Goal: Transaction & Acquisition: Obtain resource

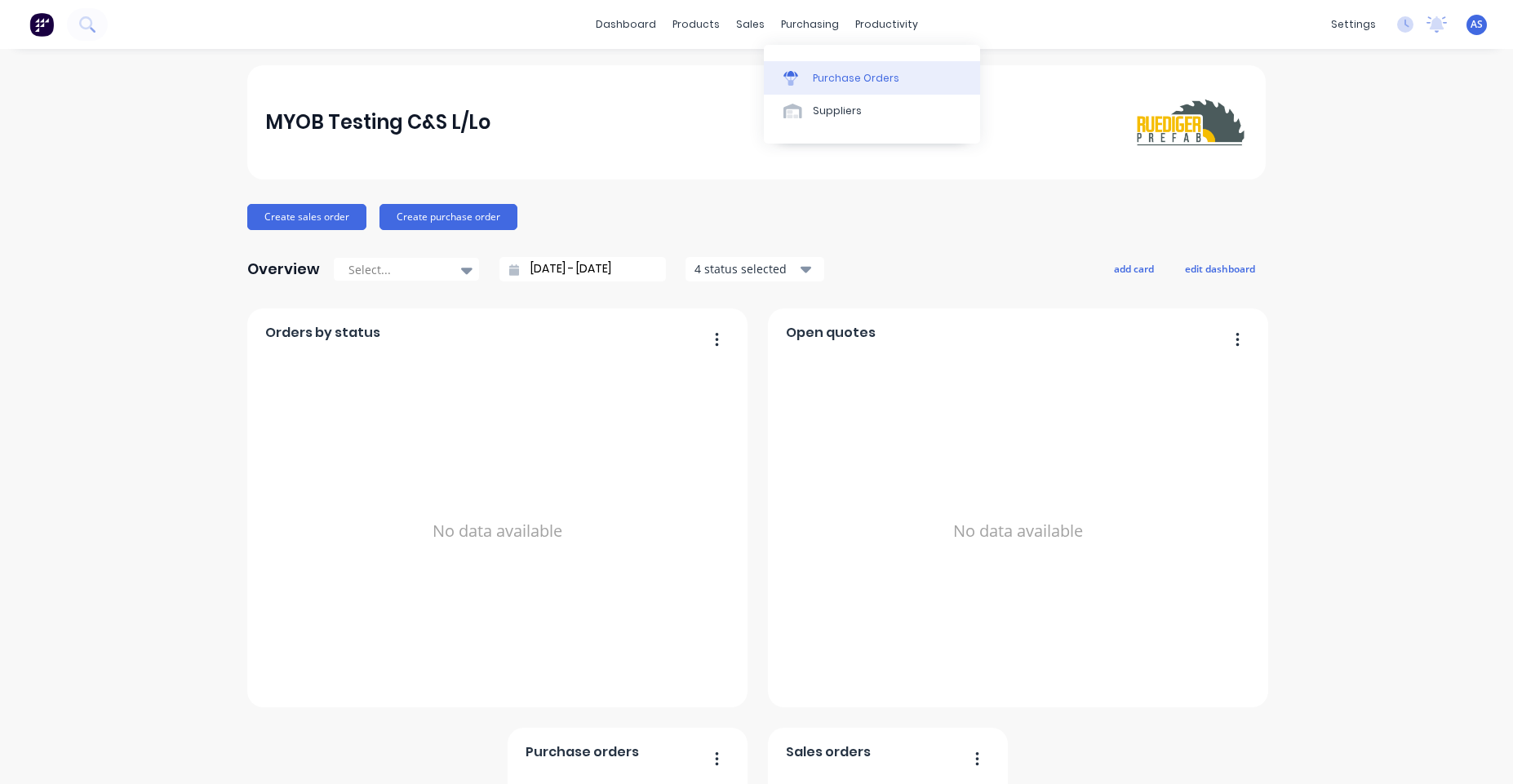
click at [836, 90] on link "Purchase Orders" at bounding box center [872, 77] width 217 height 33
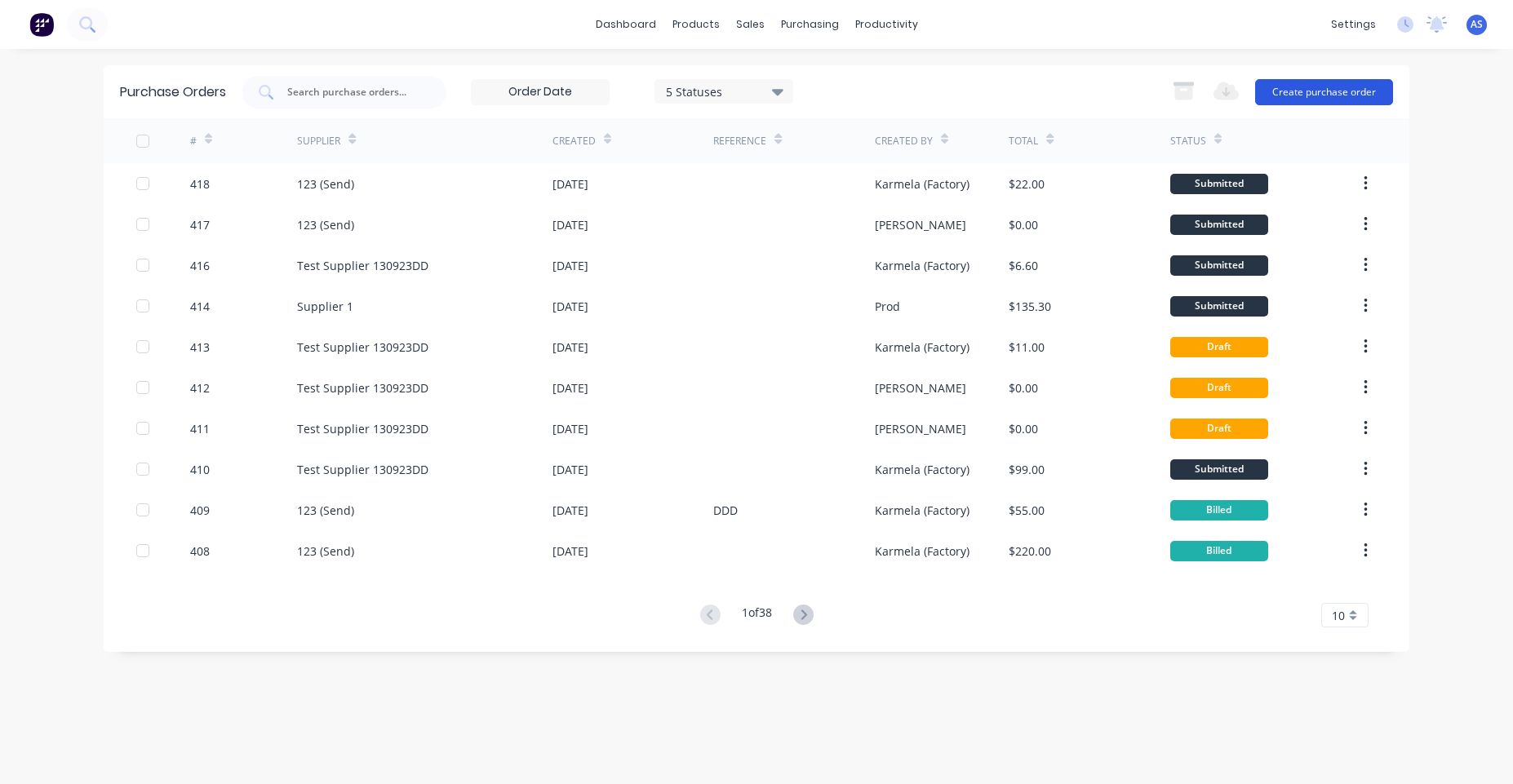
click at [1337, 89] on button "Create purchase order" at bounding box center [1324, 92] width 138 height 26
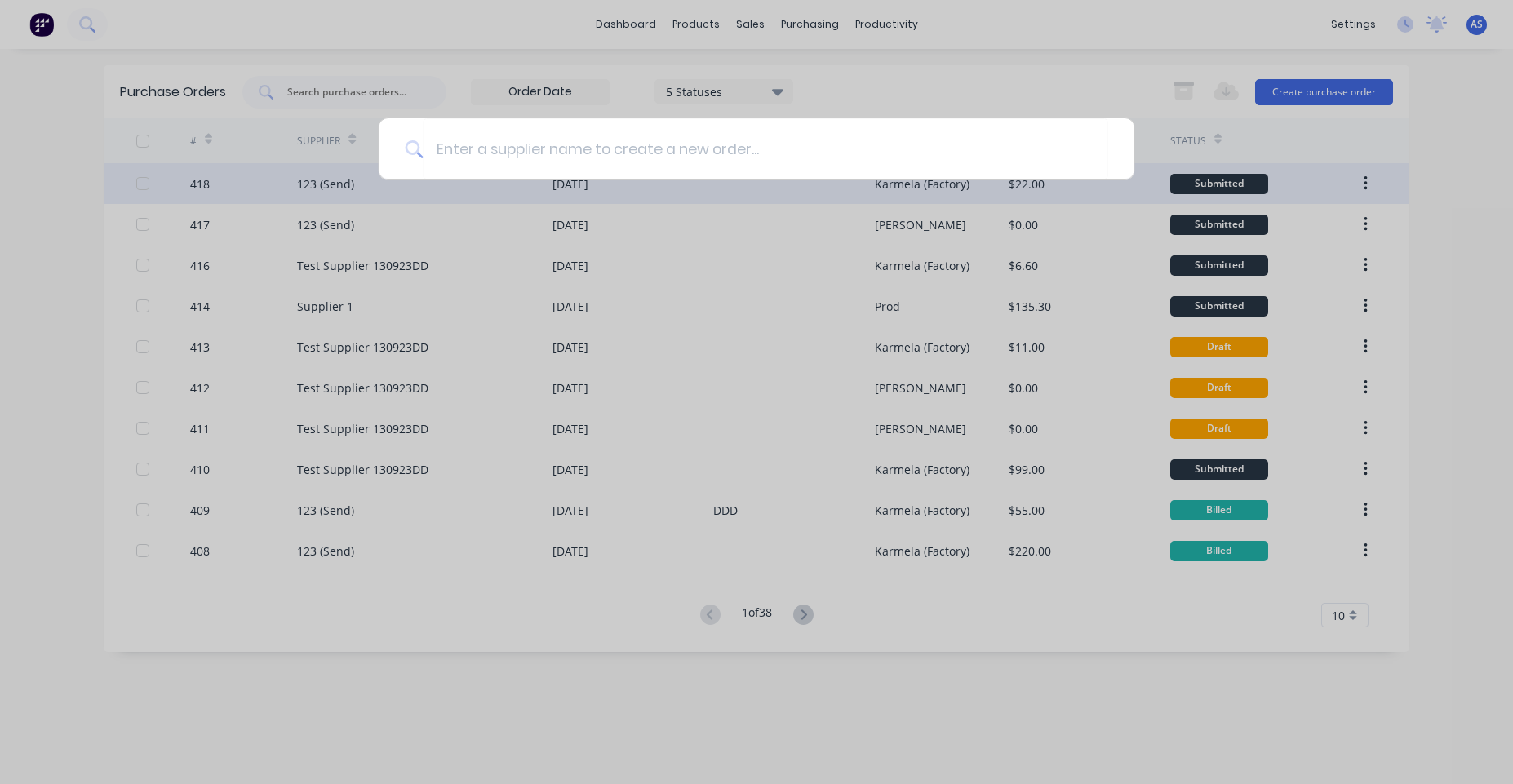
drag, startPoint x: 1103, startPoint y: 199, endPoint x: 1092, endPoint y: 203, distance: 11.7
click at [1103, 201] on div at bounding box center [756, 392] width 1513 height 784
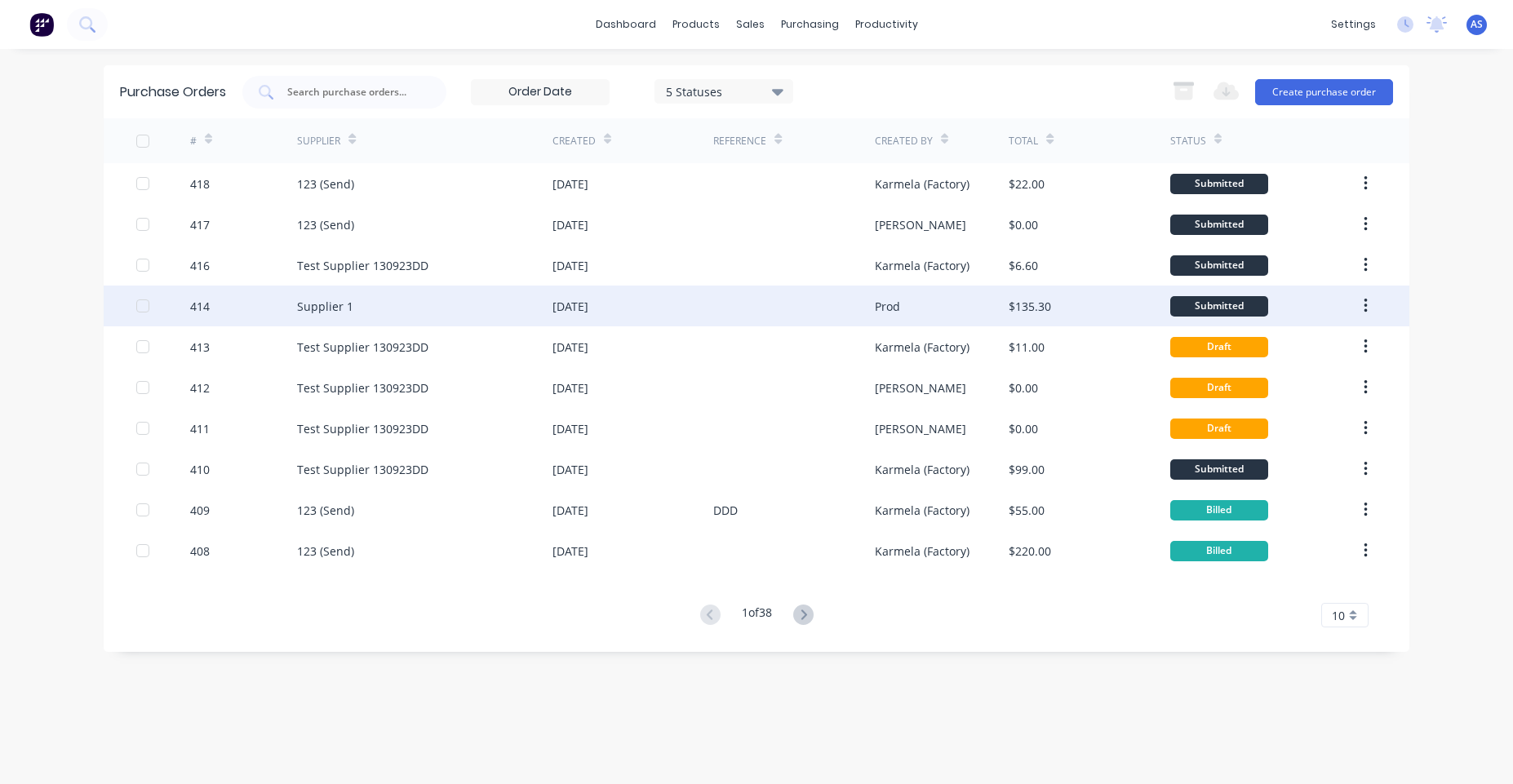
click at [862, 311] on div at bounding box center [794, 306] width 161 height 41
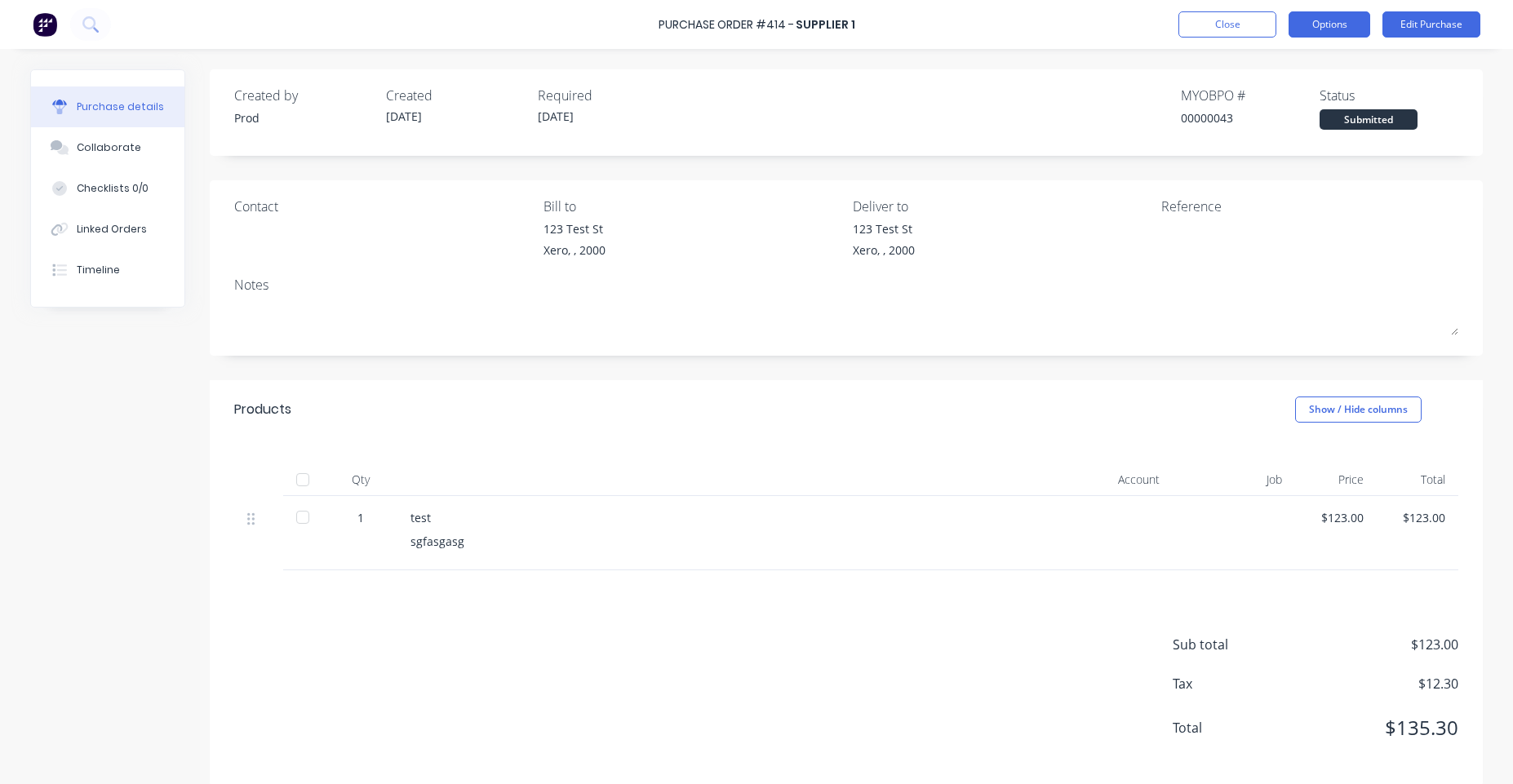
click at [1329, 25] on button "Options" at bounding box center [1329, 25] width 81 height 26
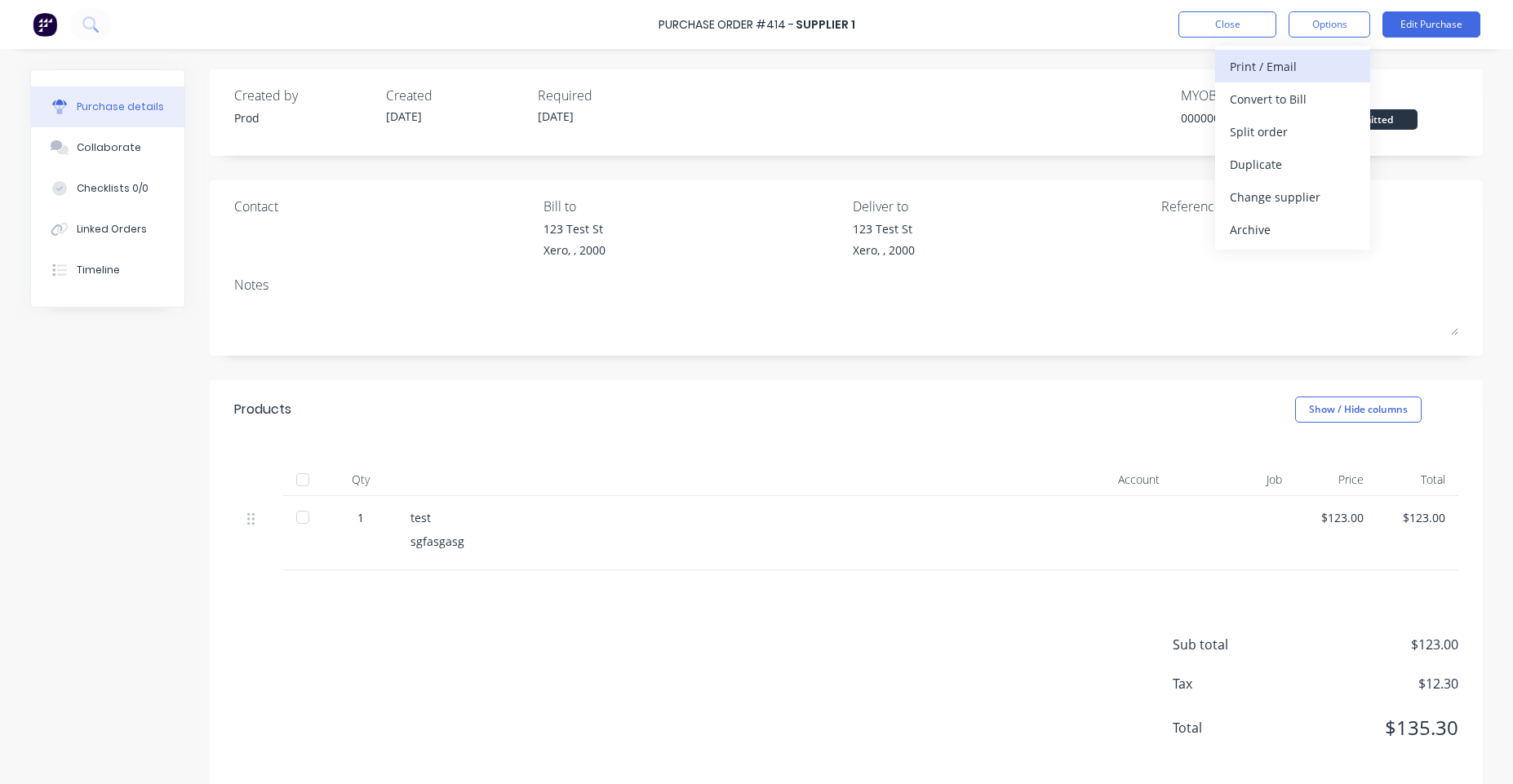
click at [1323, 69] on div "Print / Email" at bounding box center [1293, 67] width 126 height 24
click at [1257, 98] on div "With pricing" at bounding box center [1293, 99] width 126 height 24
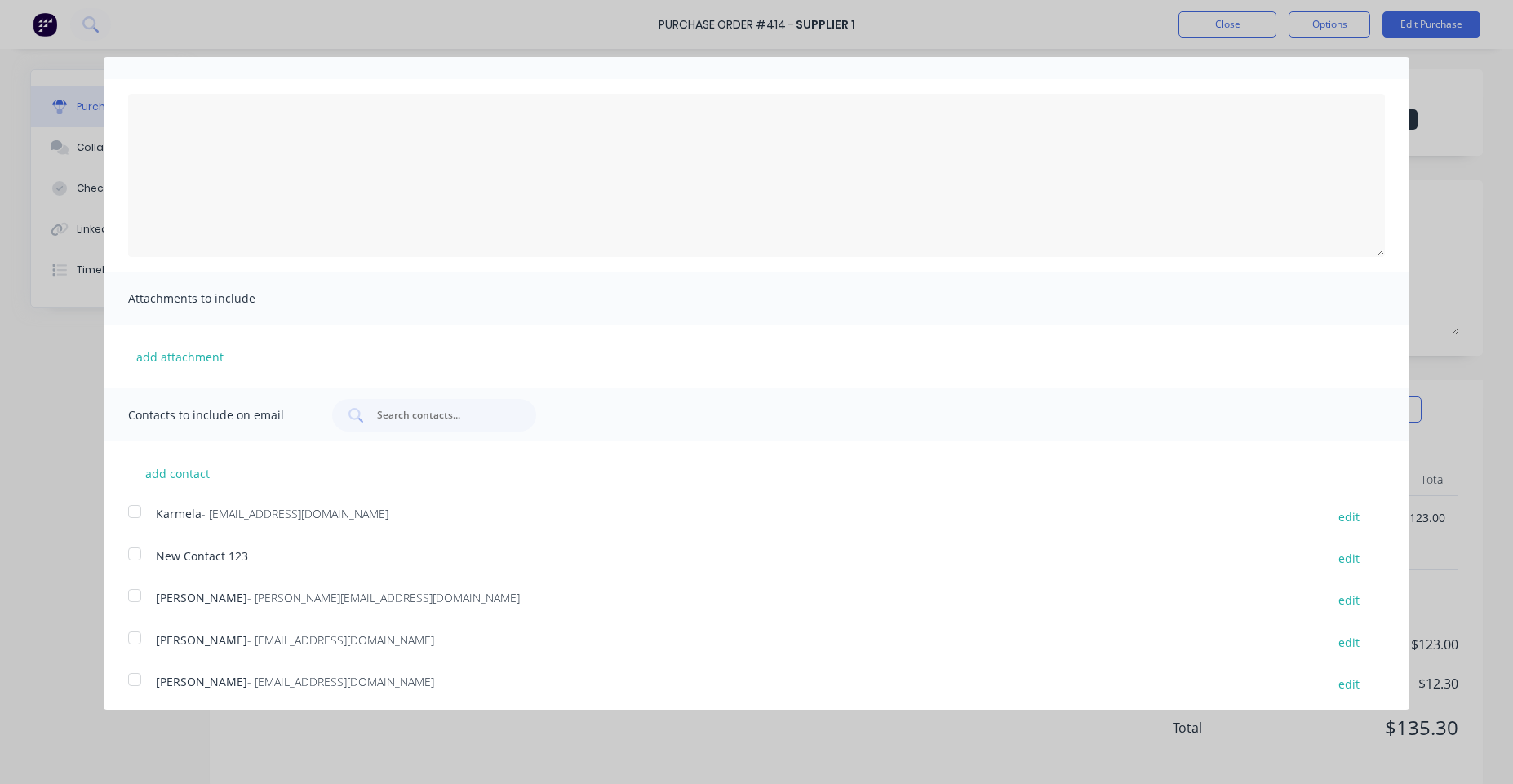
scroll to position [89, 0]
click at [136, 584] on div at bounding box center [135, 590] width 33 height 33
click at [136, 632] on div at bounding box center [135, 633] width 33 height 33
click at [135, 675] on div at bounding box center [135, 674] width 33 height 33
click at [185, 475] on button "add contact" at bounding box center [177, 468] width 98 height 25
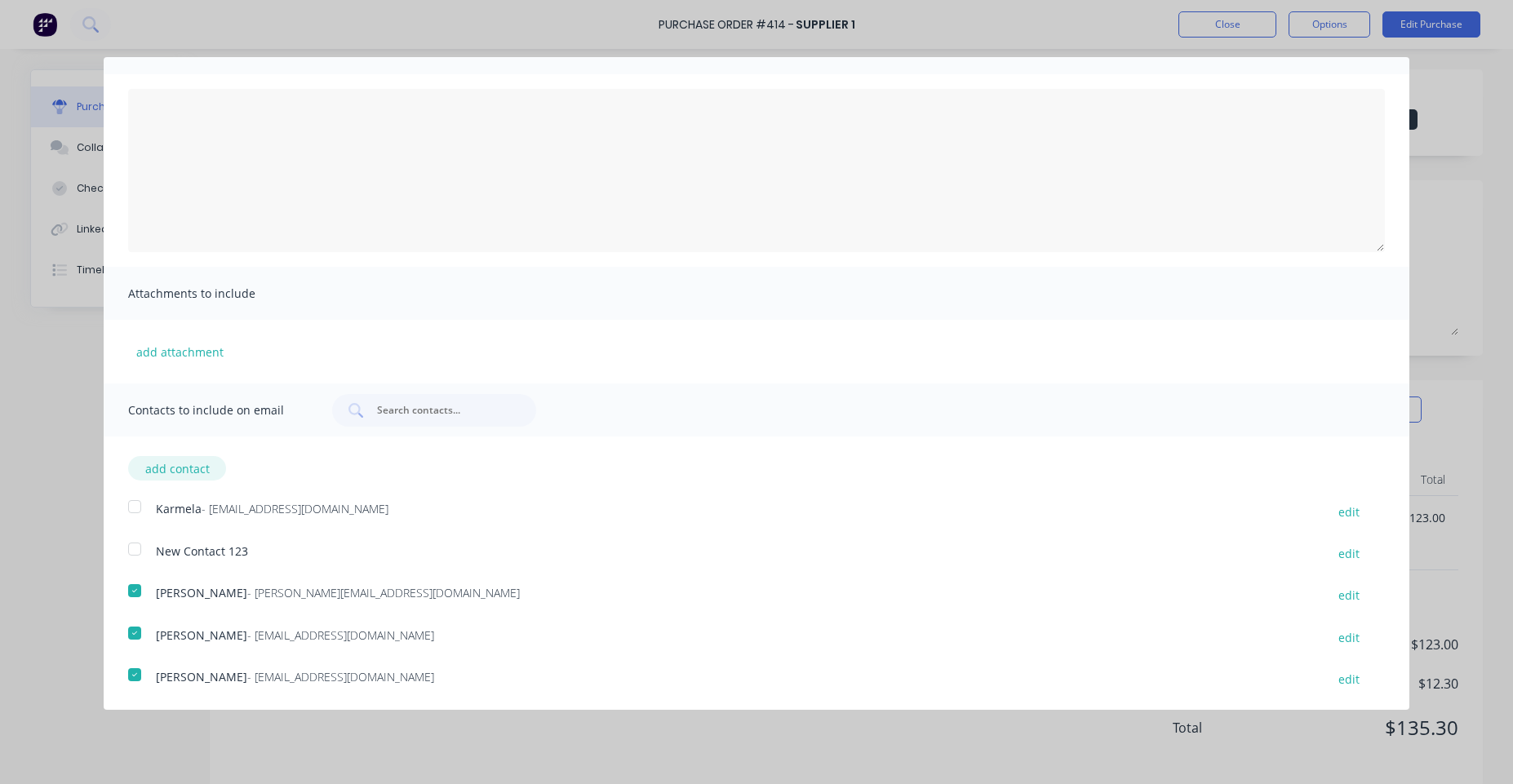
select select "AU"
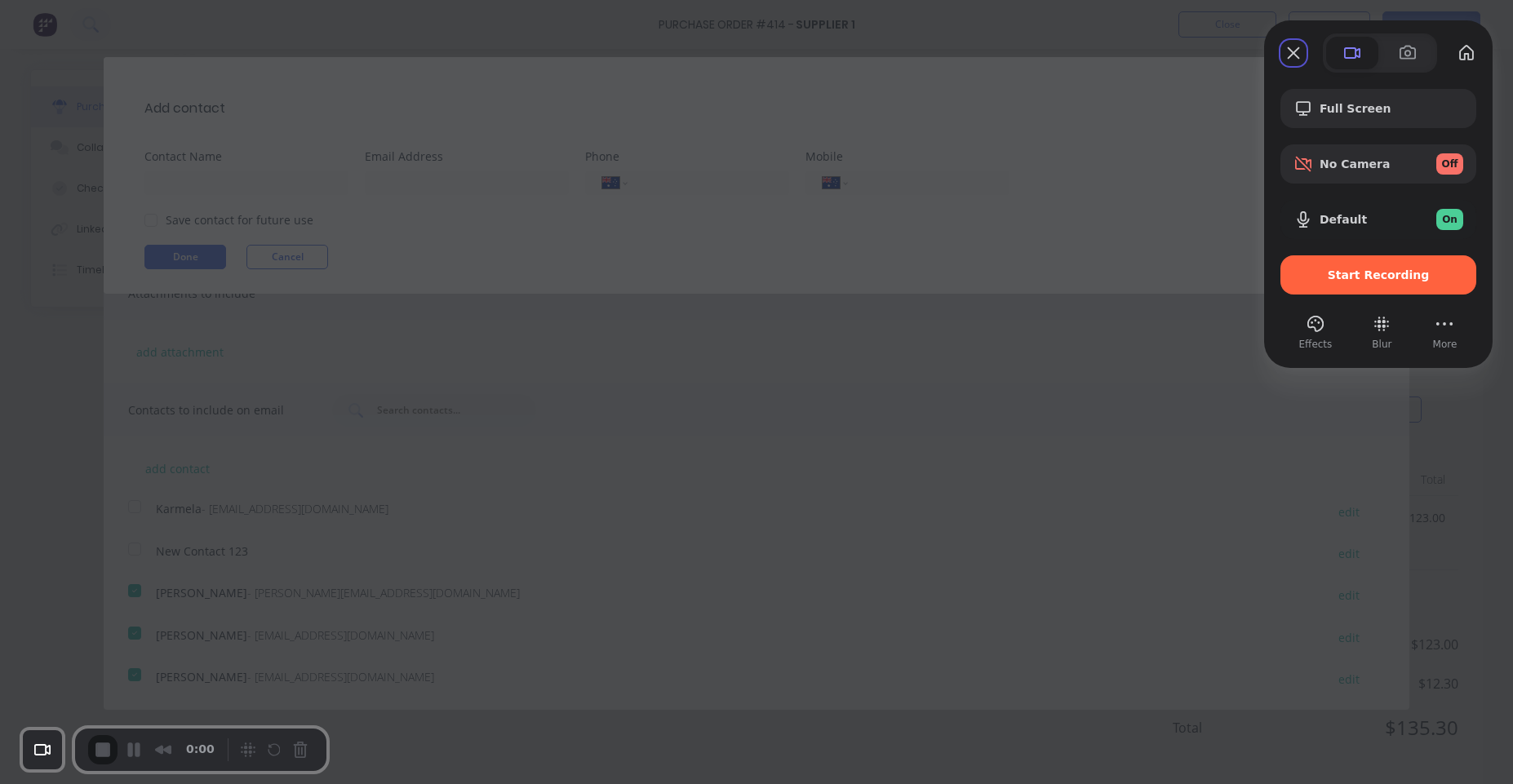
drag, startPoint x: 1308, startPoint y: 269, endPoint x: 1302, endPoint y: 275, distance: 8.5
click at [1307, 269] on span "Start Recording" at bounding box center [1378, 274] width 170 height 13
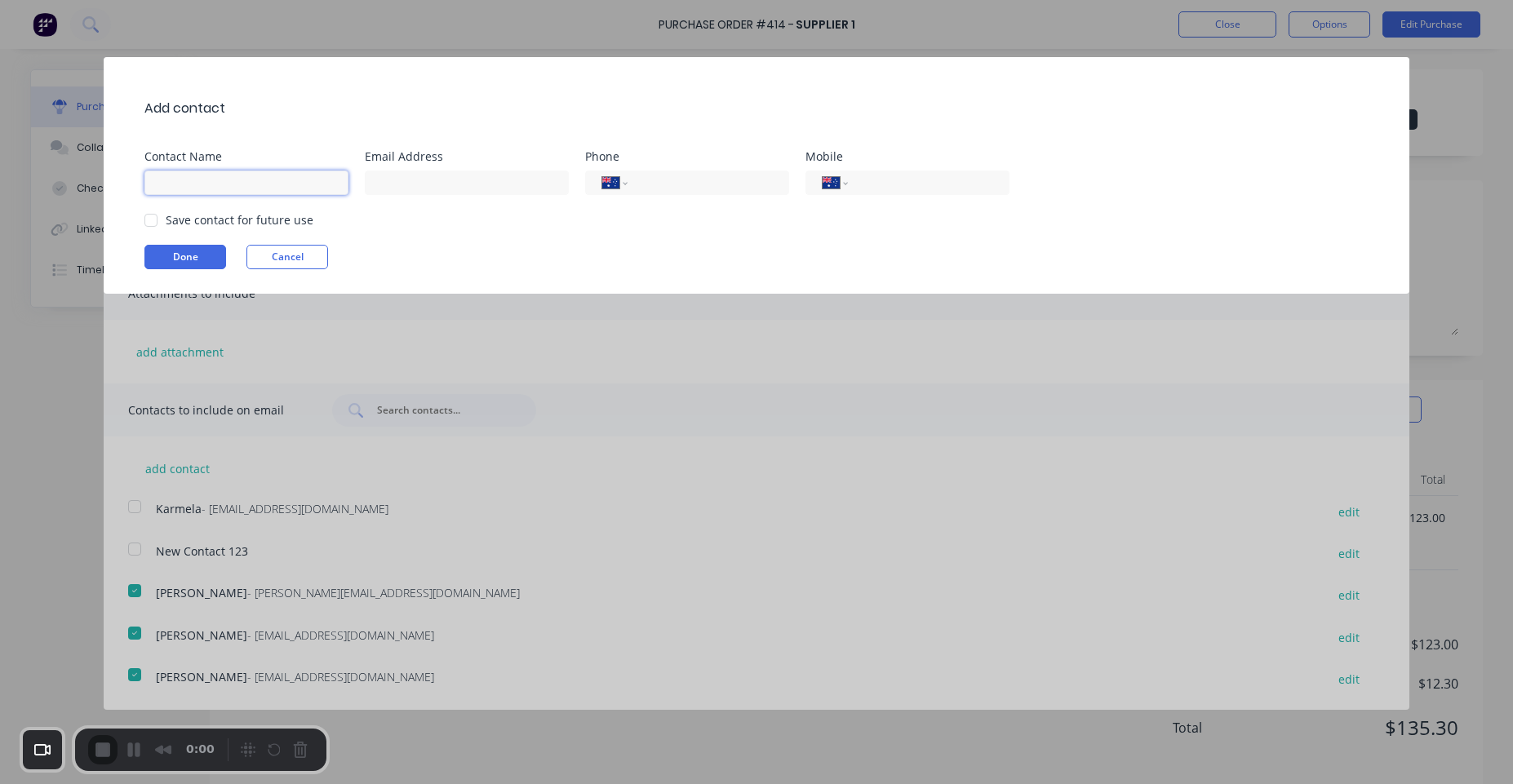
click at [212, 172] on input at bounding box center [246, 183] width 204 height 25
type input "[DEMOGRAPHIC_DATA]"
click at [458, 193] on input at bounding box center [466, 183] width 204 height 25
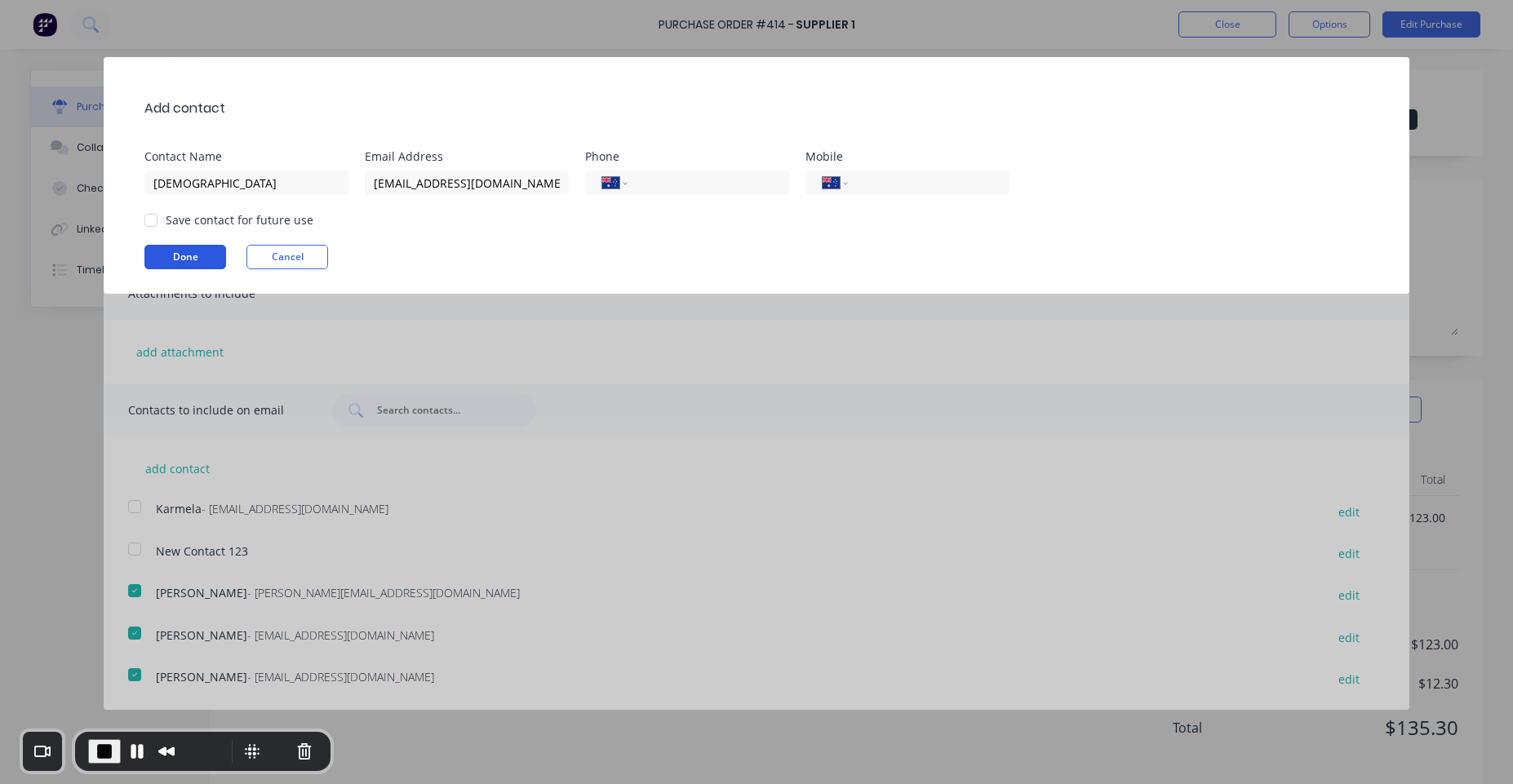
click at [217, 252] on button "Done" at bounding box center [185, 256] width 81 height 25
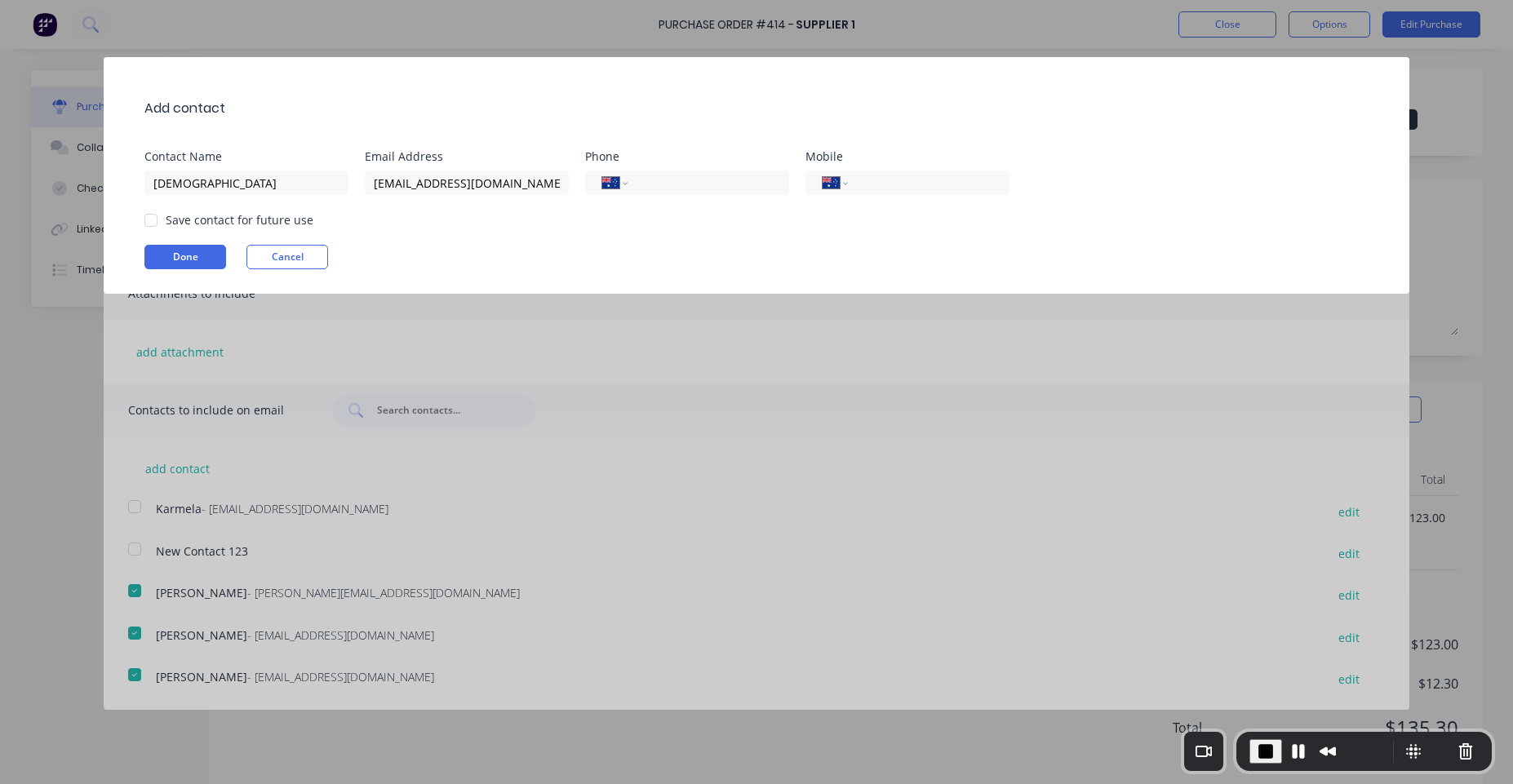
drag, startPoint x: 223, startPoint y: 740, endPoint x: 1031, endPoint y: 659, distance: 812.0
click at [1379, 763] on div "0:16" at bounding box center [1364, 751] width 229 height 26
click at [176, 266] on button "Done" at bounding box center [185, 256] width 81 height 25
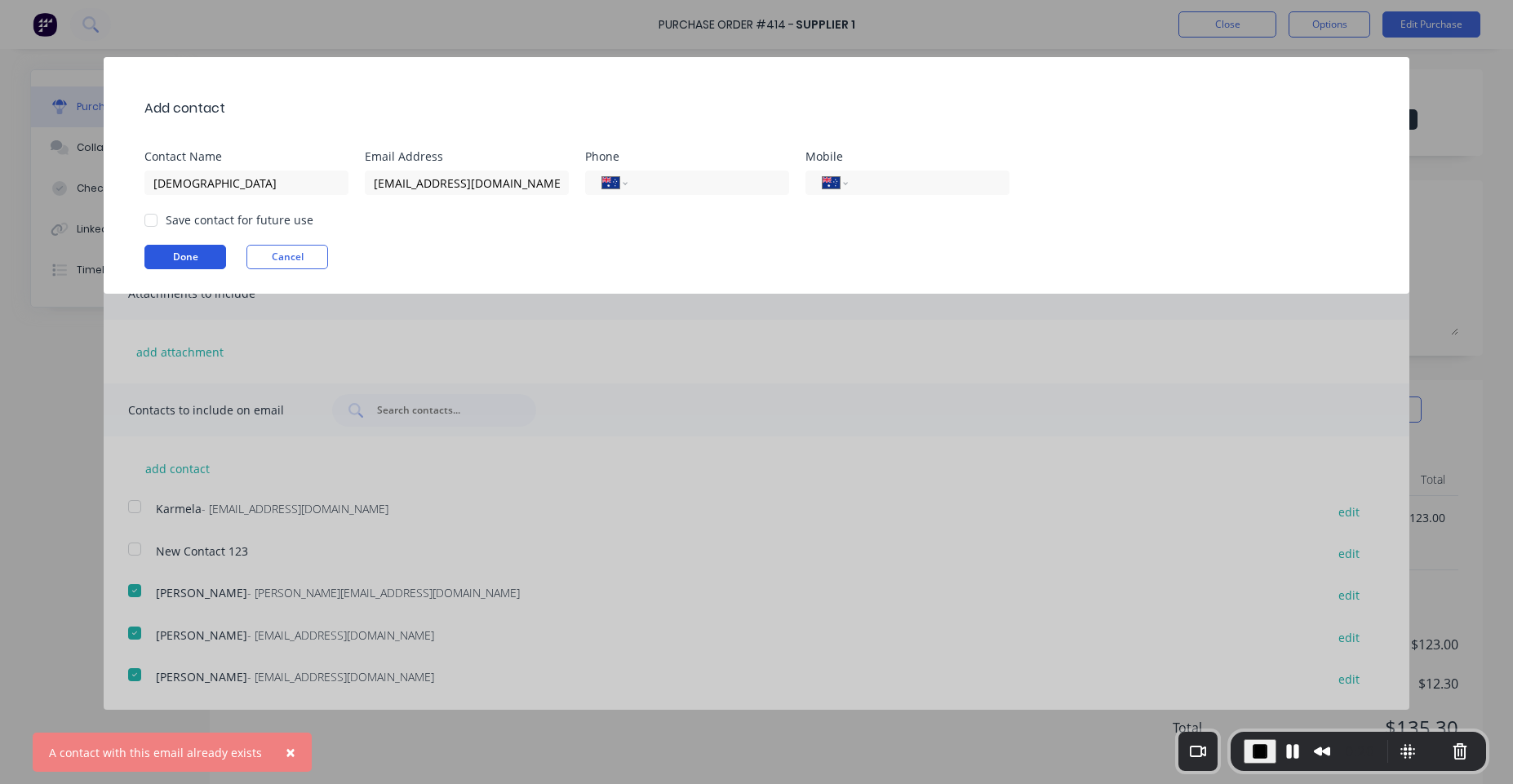
click at [198, 244] on button "Done" at bounding box center [185, 256] width 81 height 25
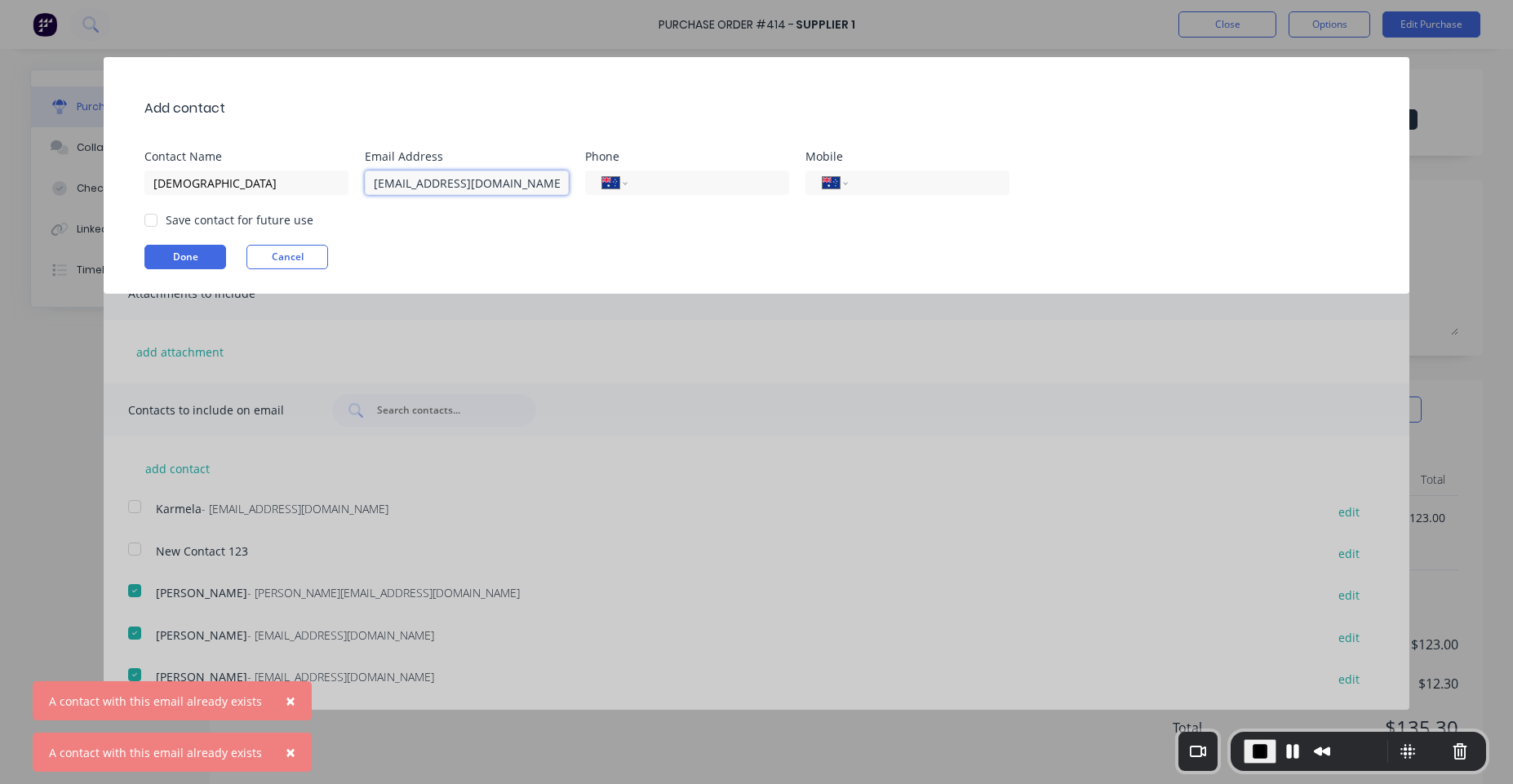
click at [415, 178] on input "[EMAIL_ADDRESS][DOMAIN_NAME]" at bounding box center [466, 183] width 204 height 25
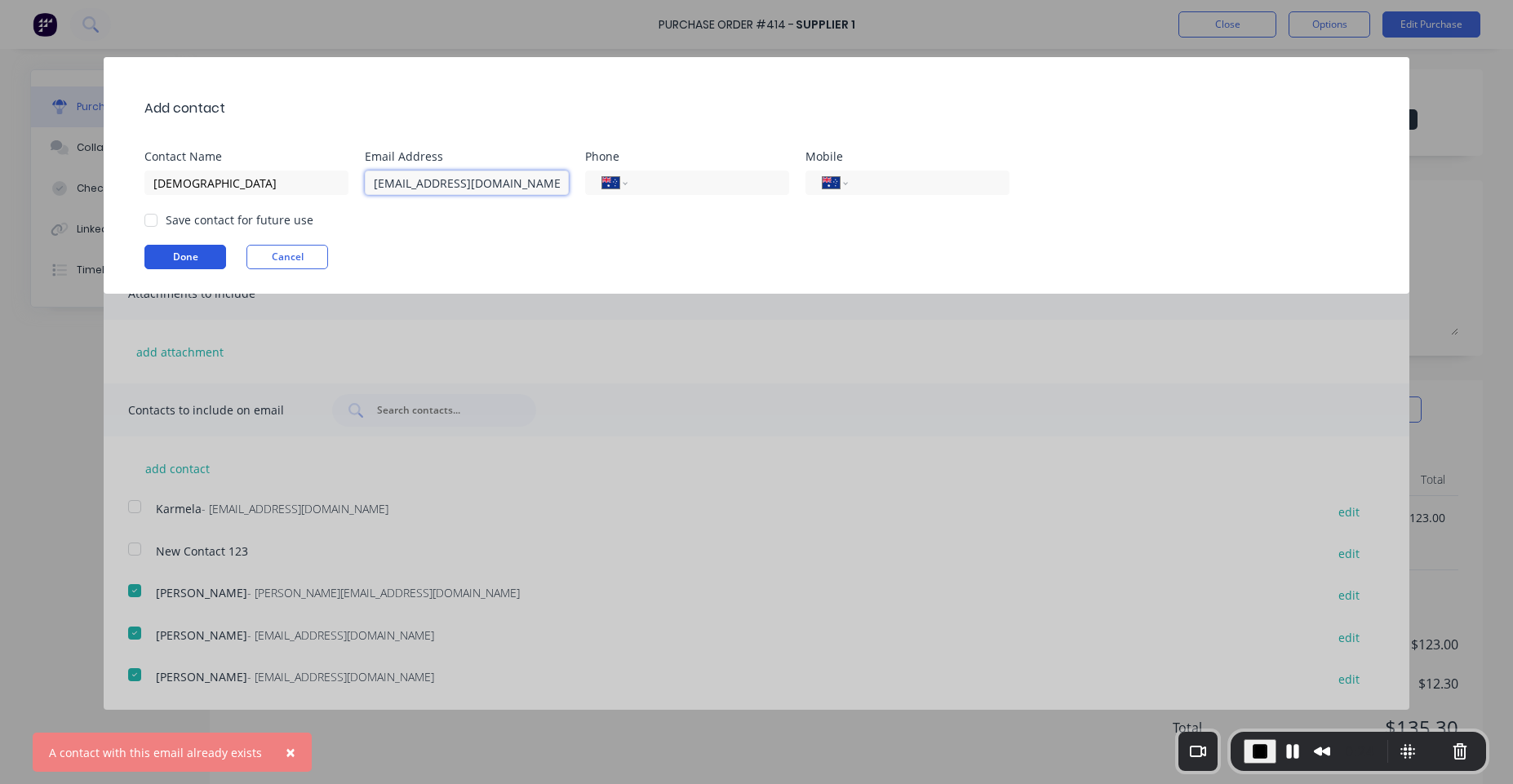
type input "karmela123@factory.app"
click at [208, 263] on button "Done" at bounding box center [185, 256] width 81 height 25
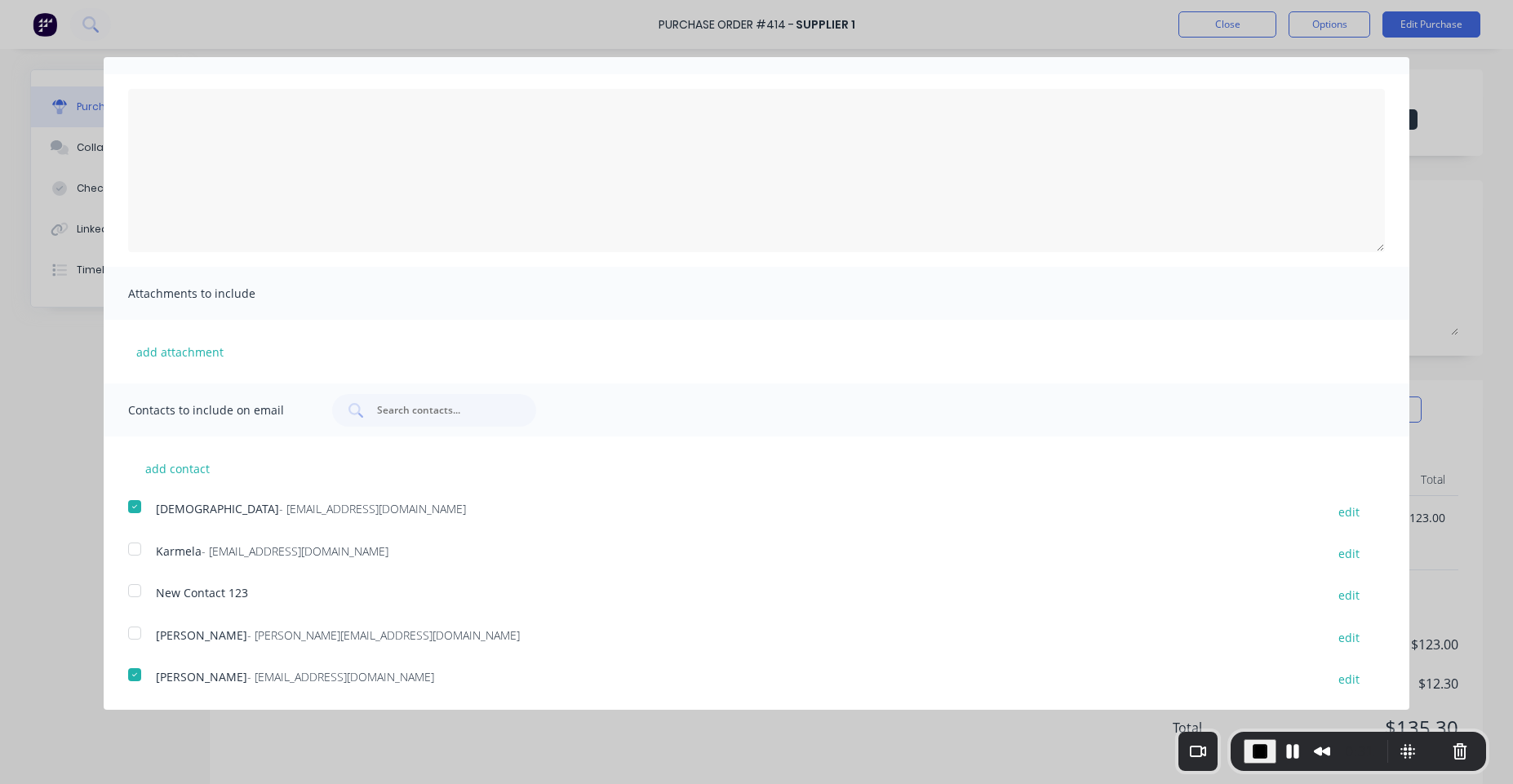
click at [130, 679] on div at bounding box center [135, 674] width 33 height 33
click at [139, 677] on div at bounding box center [135, 674] width 33 height 33
click at [143, 578] on div at bounding box center [135, 590] width 33 height 33
click at [132, 550] on div at bounding box center [135, 549] width 33 height 33
click at [143, 507] on div at bounding box center [135, 507] width 33 height 33
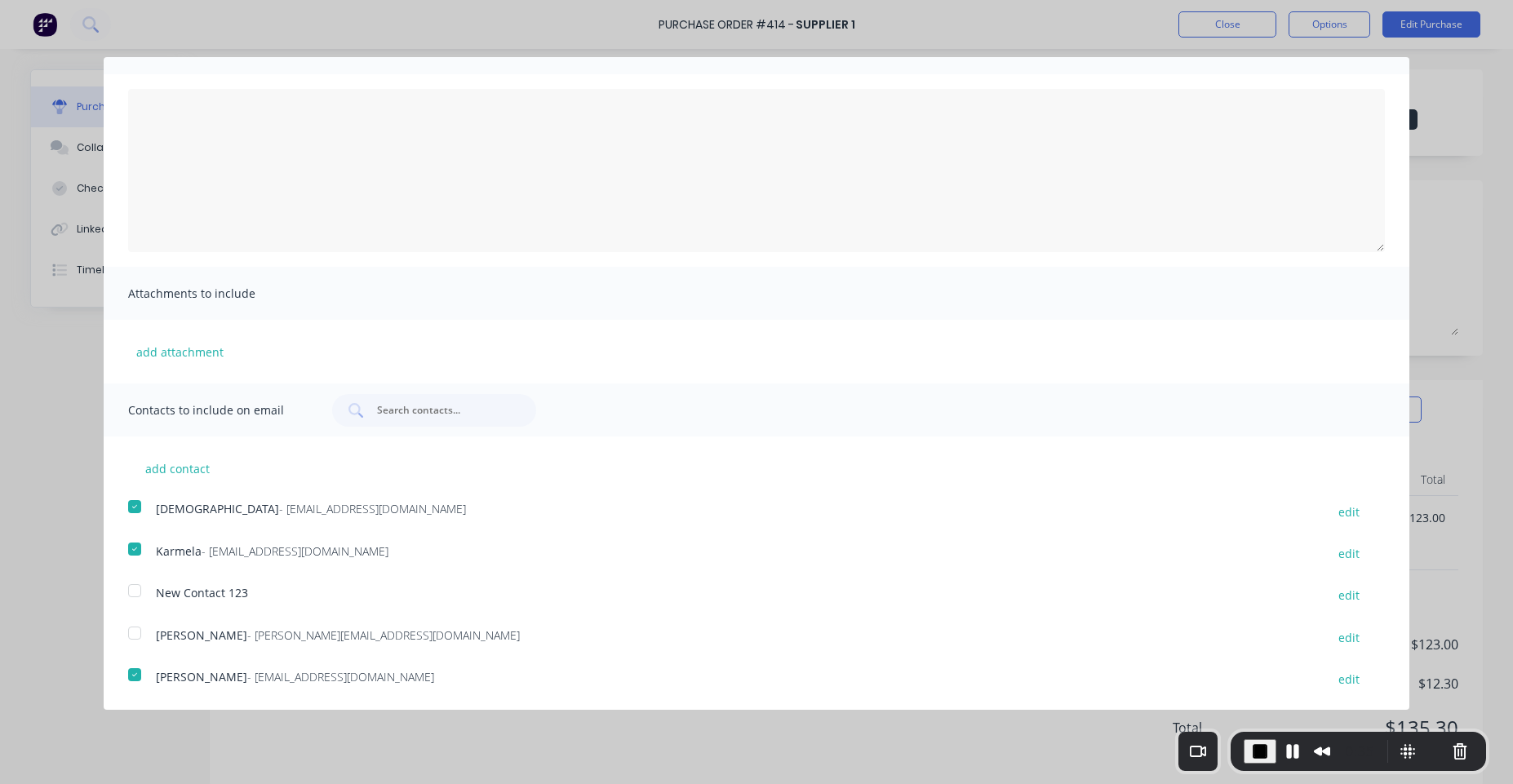
click at [137, 580] on div at bounding box center [135, 590] width 33 height 33
click at [130, 647] on div at bounding box center [135, 633] width 33 height 33
click at [130, 681] on div at bounding box center [135, 674] width 33 height 33
click at [139, 633] on div at bounding box center [135, 633] width 33 height 33
click at [133, 591] on div at bounding box center [135, 590] width 33 height 33
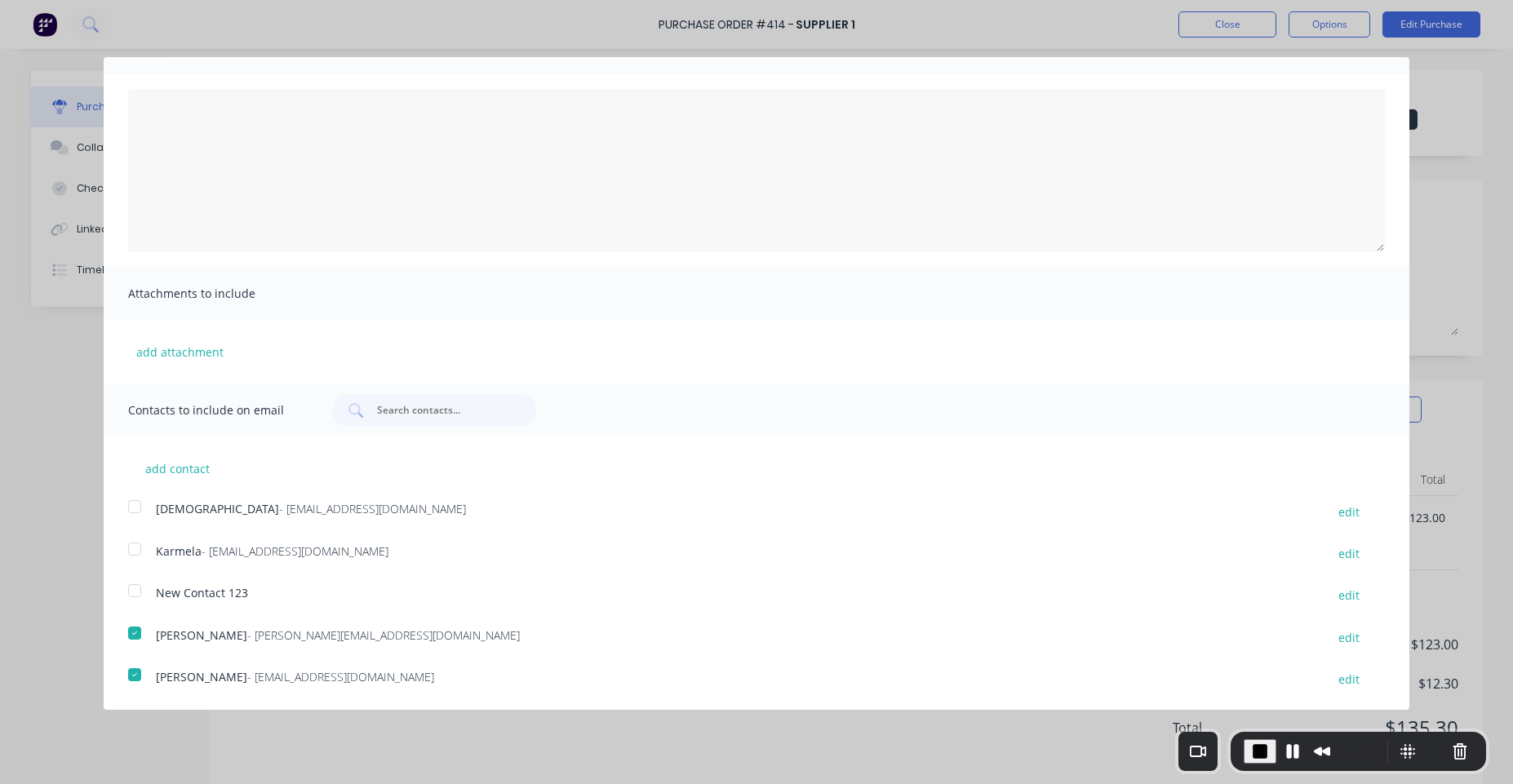
click at [133, 633] on div at bounding box center [135, 633] width 33 height 33
drag, startPoint x: 133, startPoint y: 666, endPoint x: 131, endPoint y: 682, distance: 16.1
click at [133, 668] on div at bounding box center [135, 674] width 33 height 33
click at [140, 672] on div at bounding box center [135, 674] width 33 height 33
click at [140, 677] on div at bounding box center [135, 674] width 33 height 33
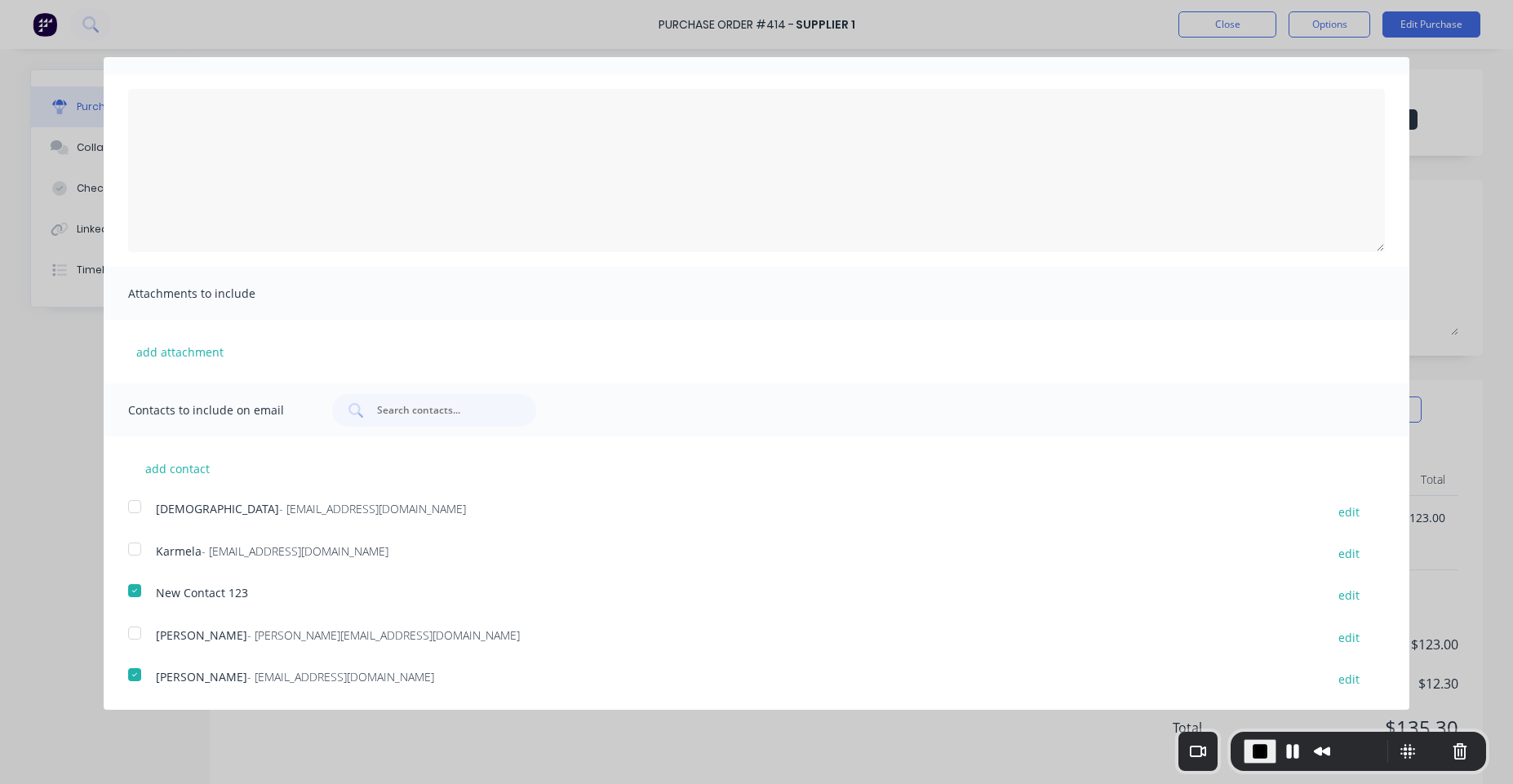
click at [135, 584] on div at bounding box center [135, 590] width 33 height 33
click at [134, 683] on div at bounding box center [135, 674] width 33 height 33
click at [134, 681] on div at bounding box center [135, 674] width 33 height 33
click at [134, 679] on div at bounding box center [135, 674] width 33 height 33
click at [139, 589] on div at bounding box center [135, 590] width 33 height 33
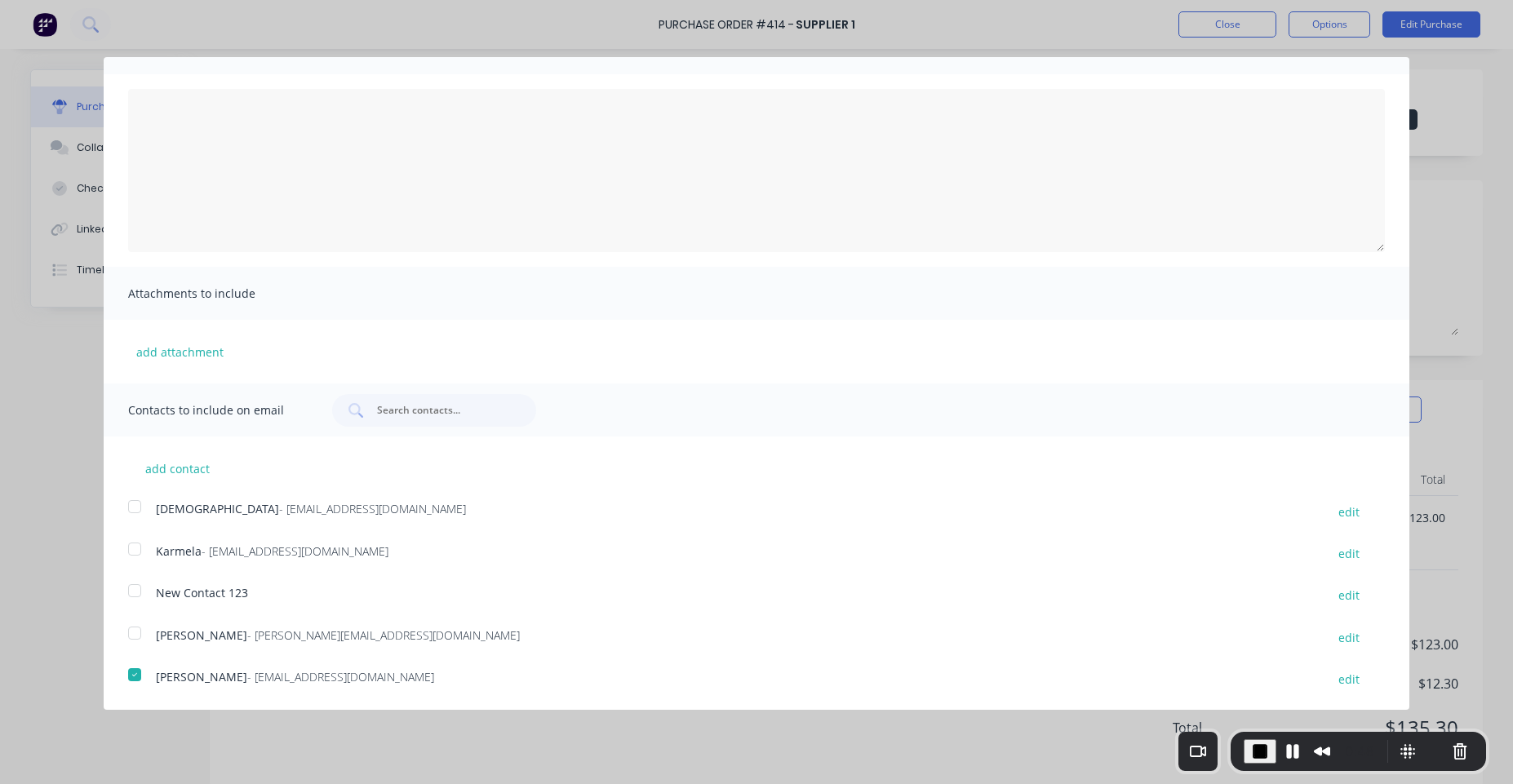
click at [1459, 222] on div "Purchase Order Close Options Customise email content Attachments to include add…" at bounding box center [756, 392] width 1513 height 784
click at [135, 676] on div at bounding box center [135, 674] width 33 height 33
click at [136, 675] on div at bounding box center [135, 674] width 33 height 33
click at [136, 676] on div at bounding box center [135, 674] width 33 height 33
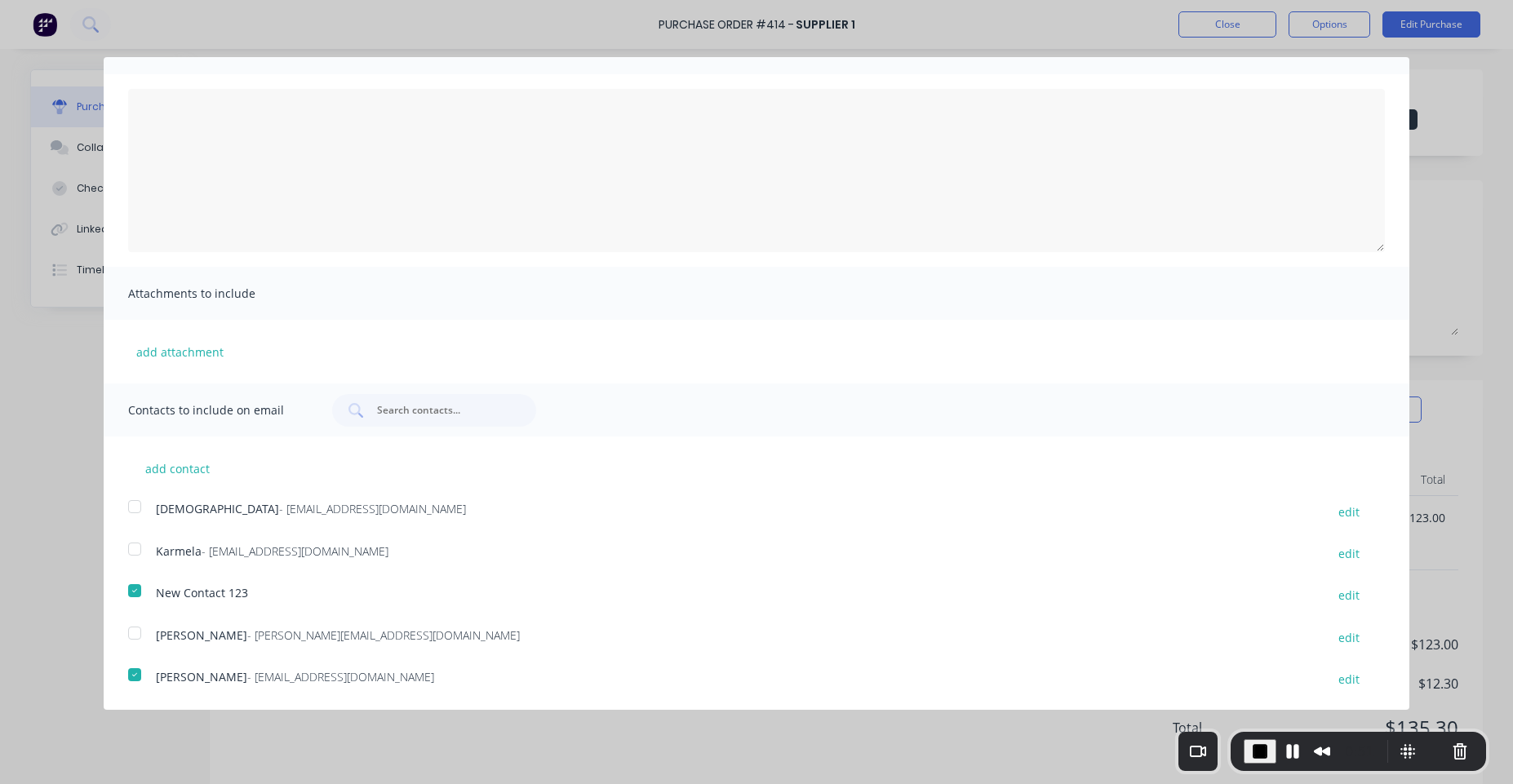
click at [136, 676] on div at bounding box center [135, 674] width 33 height 33
click at [135, 672] on div at bounding box center [135, 674] width 33 height 33
click at [1331, 587] on button "edit" at bounding box center [1349, 595] width 41 height 22
select select "AU"
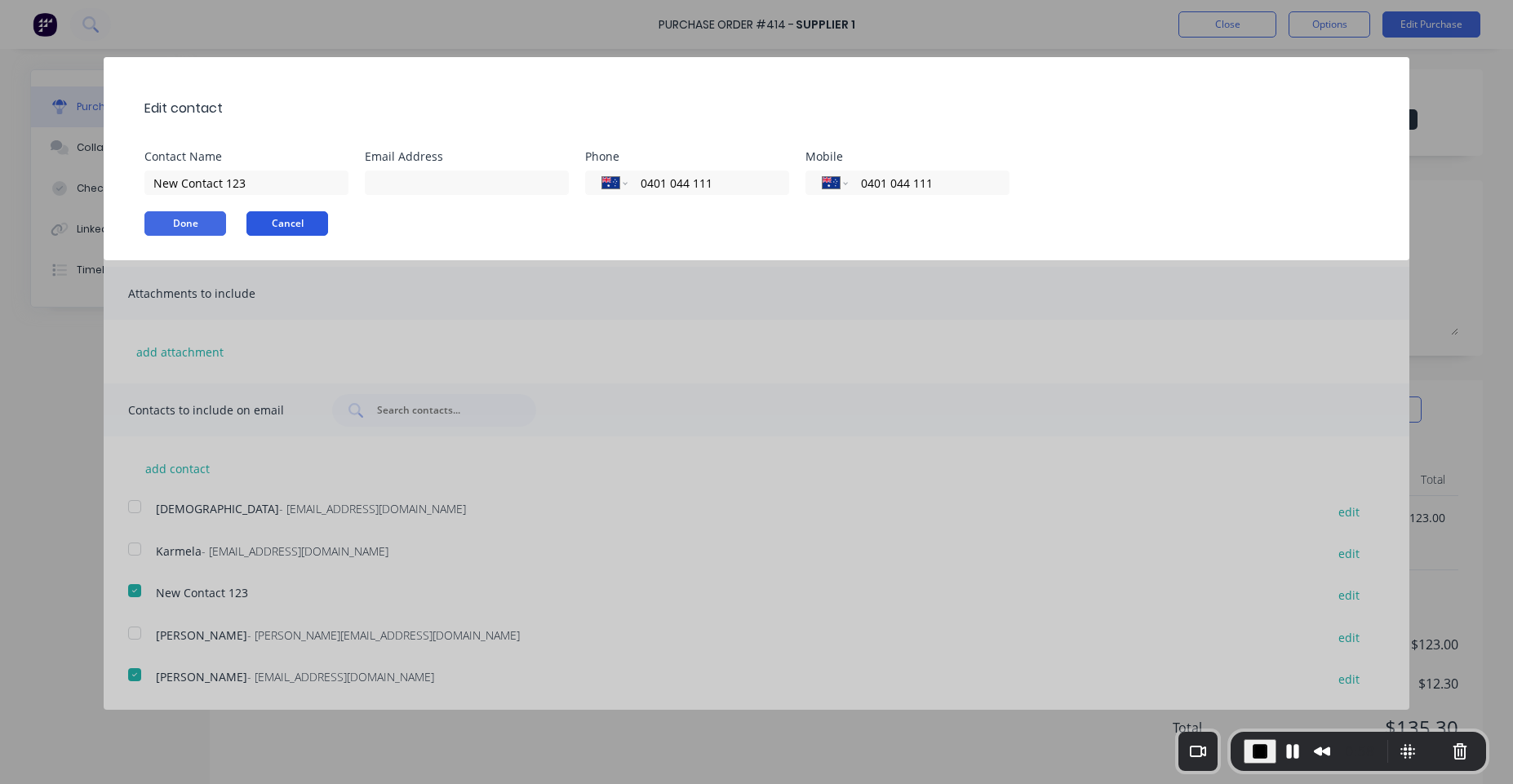
click at [302, 224] on button "Cancel" at bounding box center [287, 223] width 81 height 25
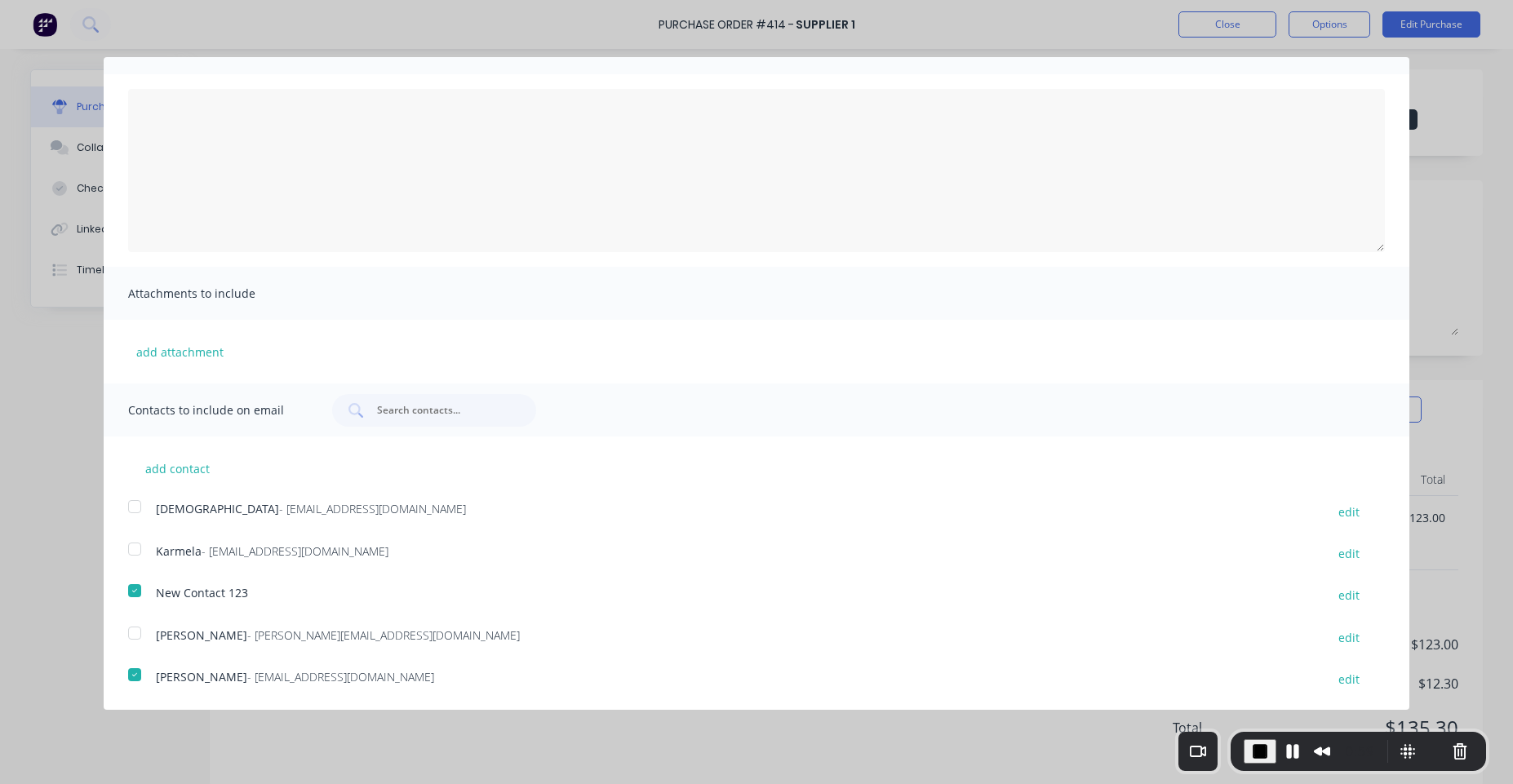
click at [134, 589] on div at bounding box center [135, 590] width 33 height 33
click at [1329, 688] on button "edit" at bounding box center [1349, 679] width 41 height 22
select select "AU"
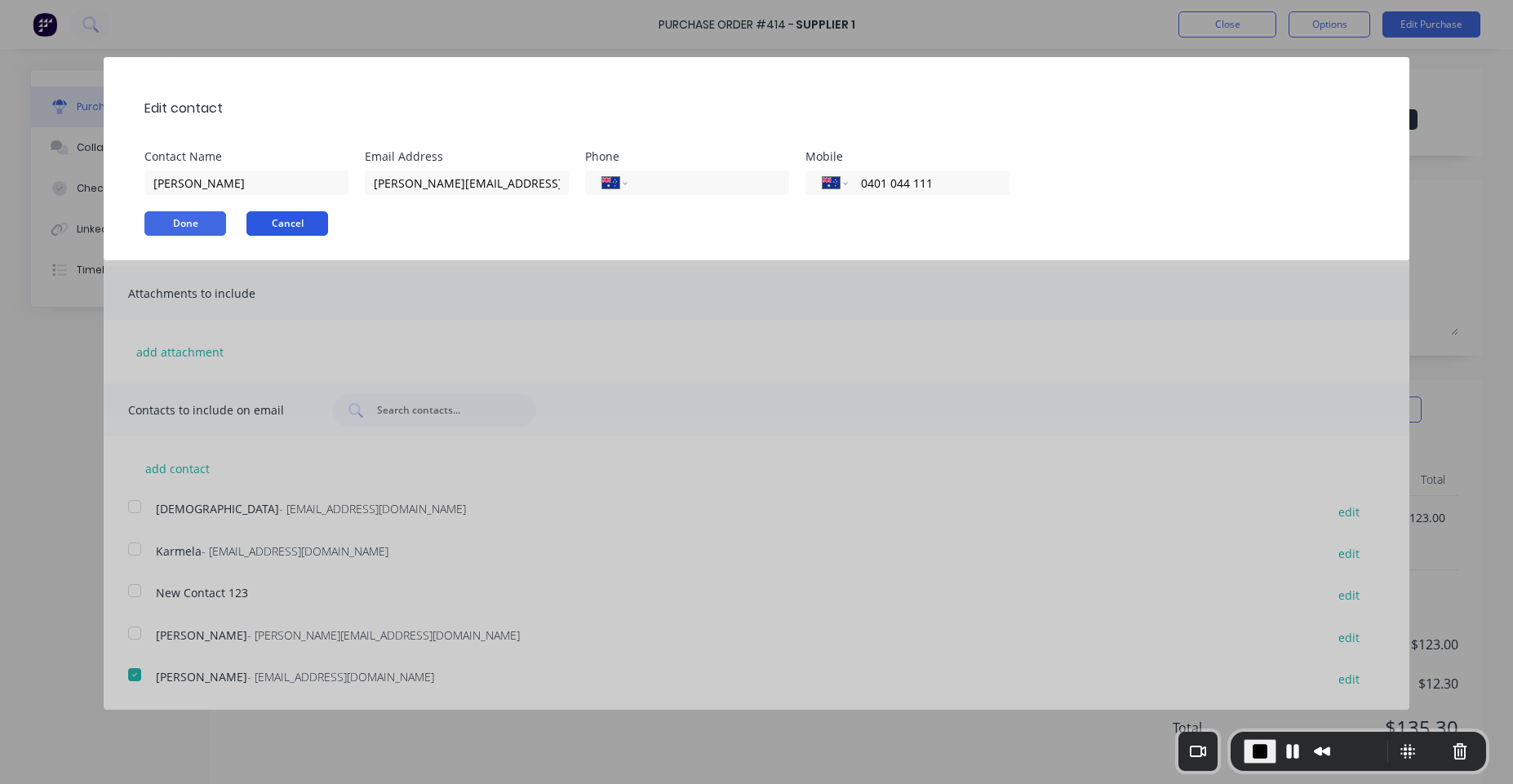
click at [288, 229] on button "Cancel" at bounding box center [287, 223] width 81 height 25
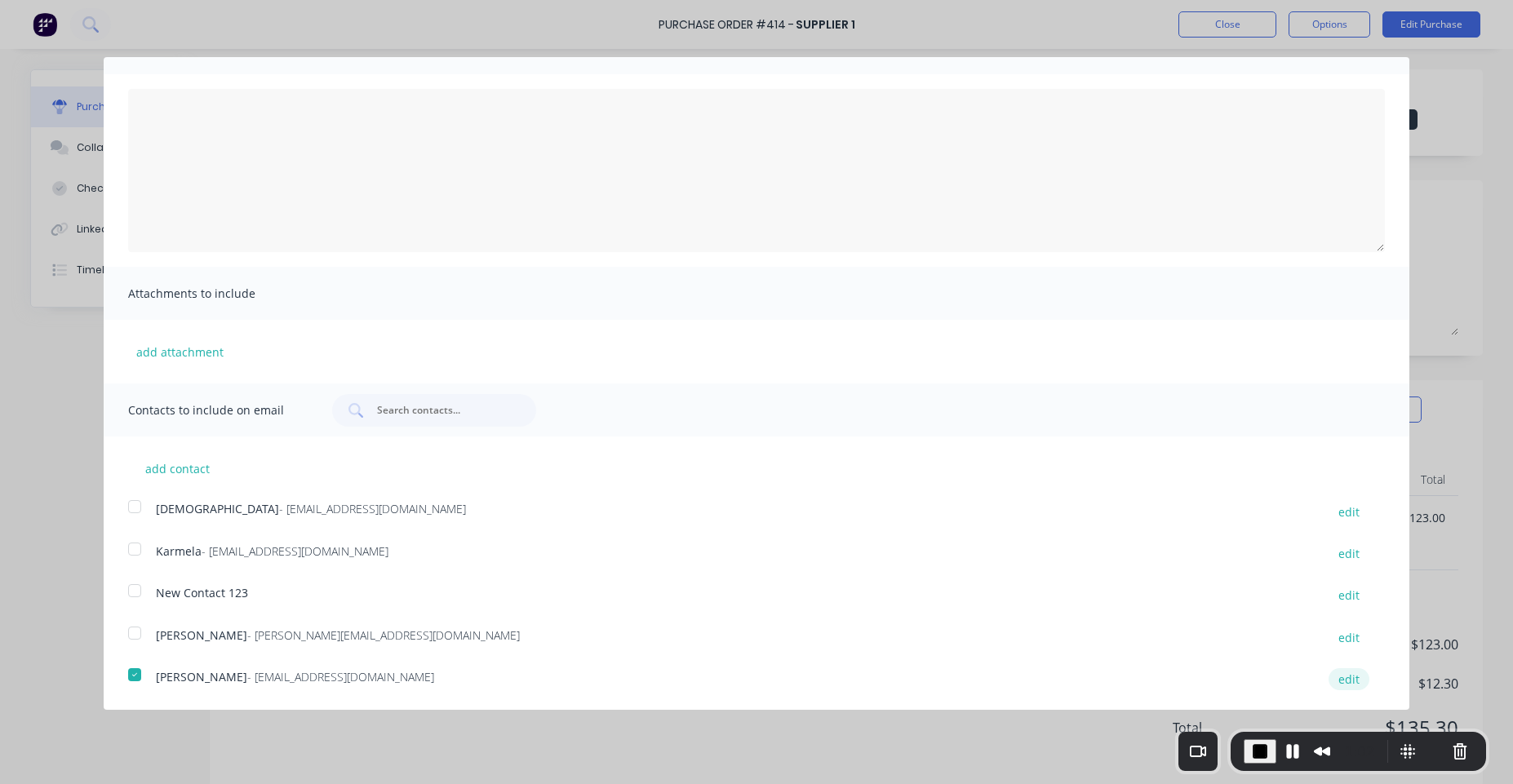
click at [1339, 672] on div "Syd - sydney@factory.app edit" at bounding box center [768, 679] width 1282 height 22
click at [1340, 677] on button "edit" at bounding box center [1349, 679] width 41 height 22
select select "AU"
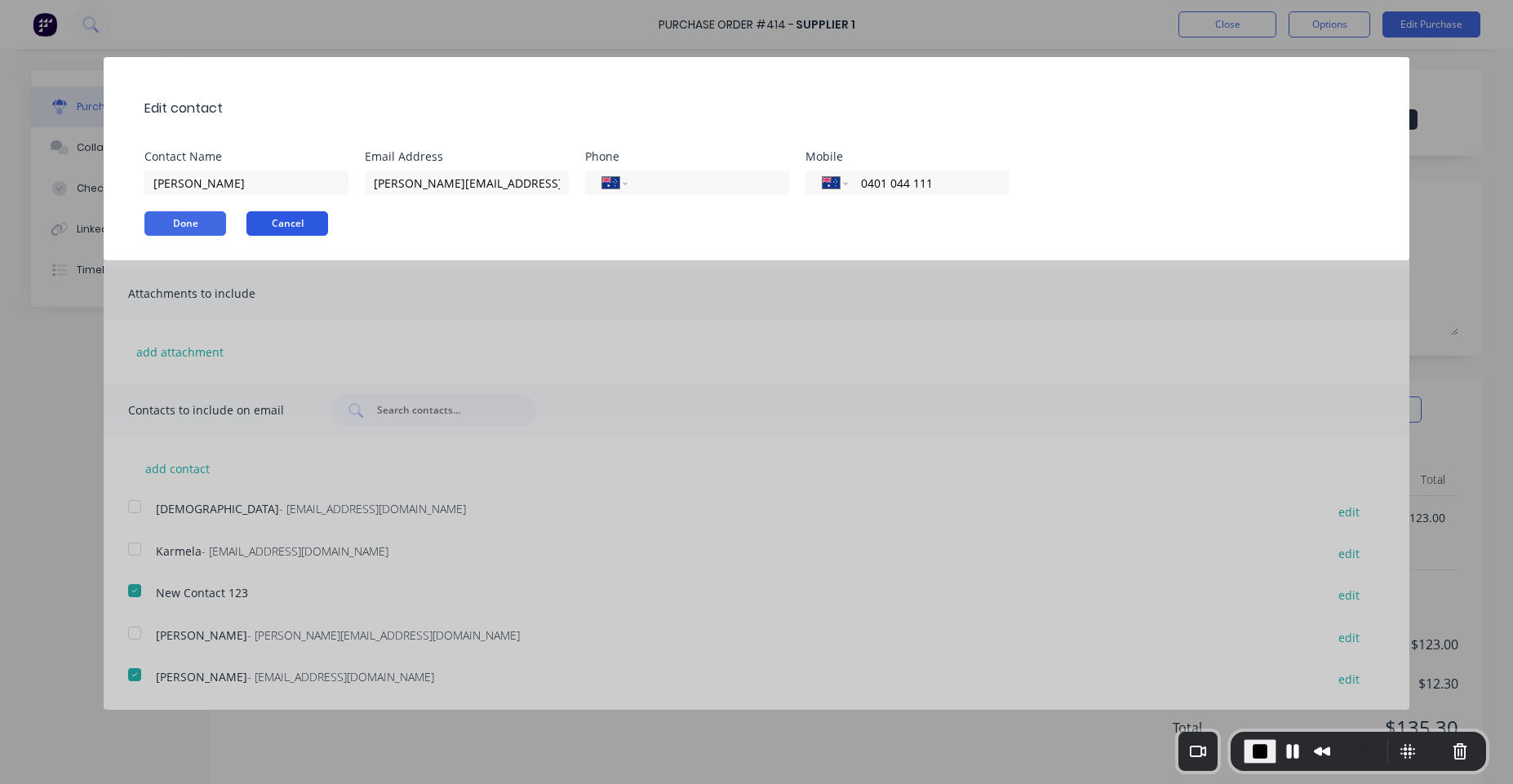
drag, startPoint x: 267, startPoint y: 217, endPoint x: 393, endPoint y: 250, distance: 130.2
click at [268, 217] on button "Cancel" at bounding box center [287, 223] width 81 height 25
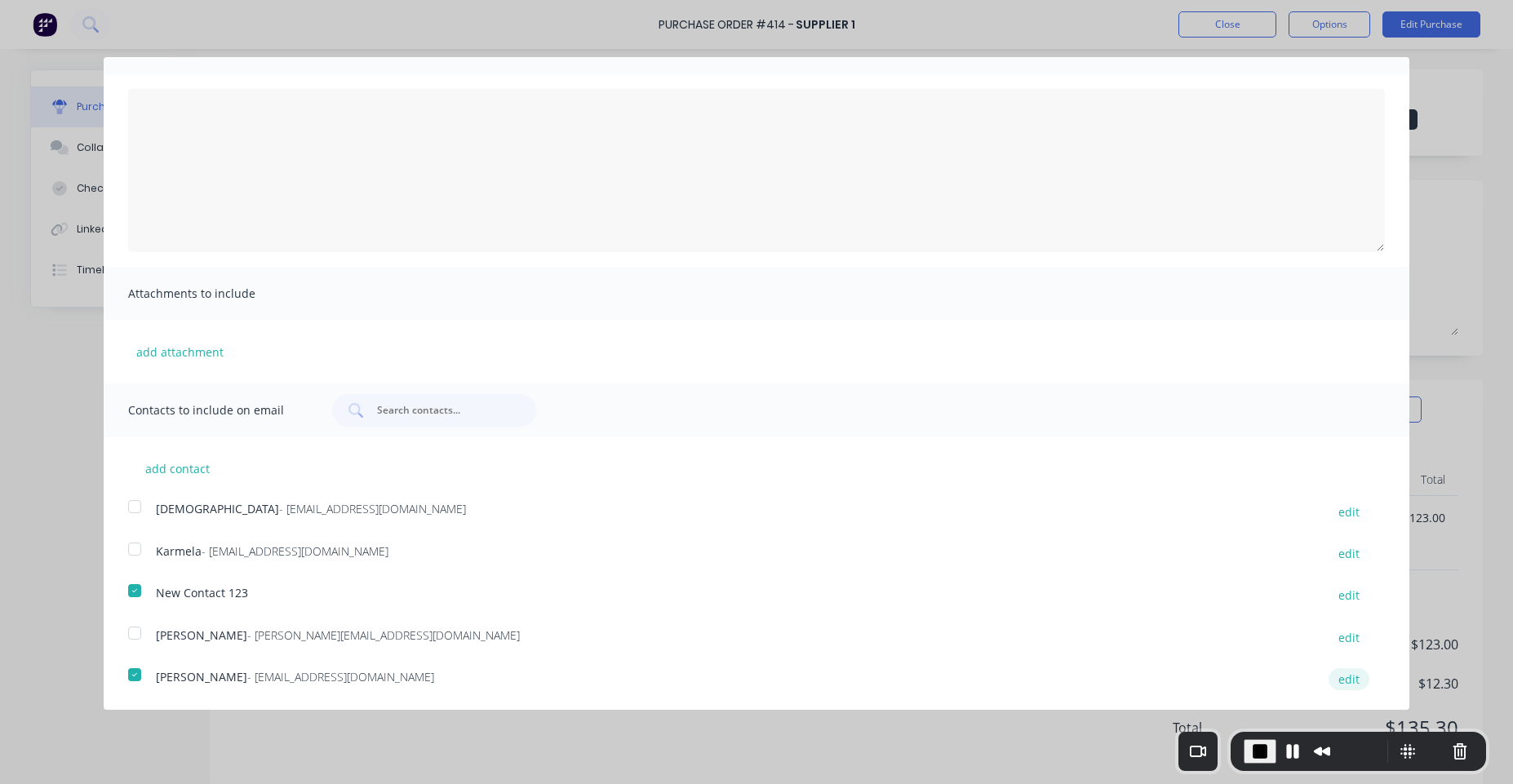
click at [1341, 681] on button "edit" at bounding box center [1349, 679] width 41 height 22
select select "AU"
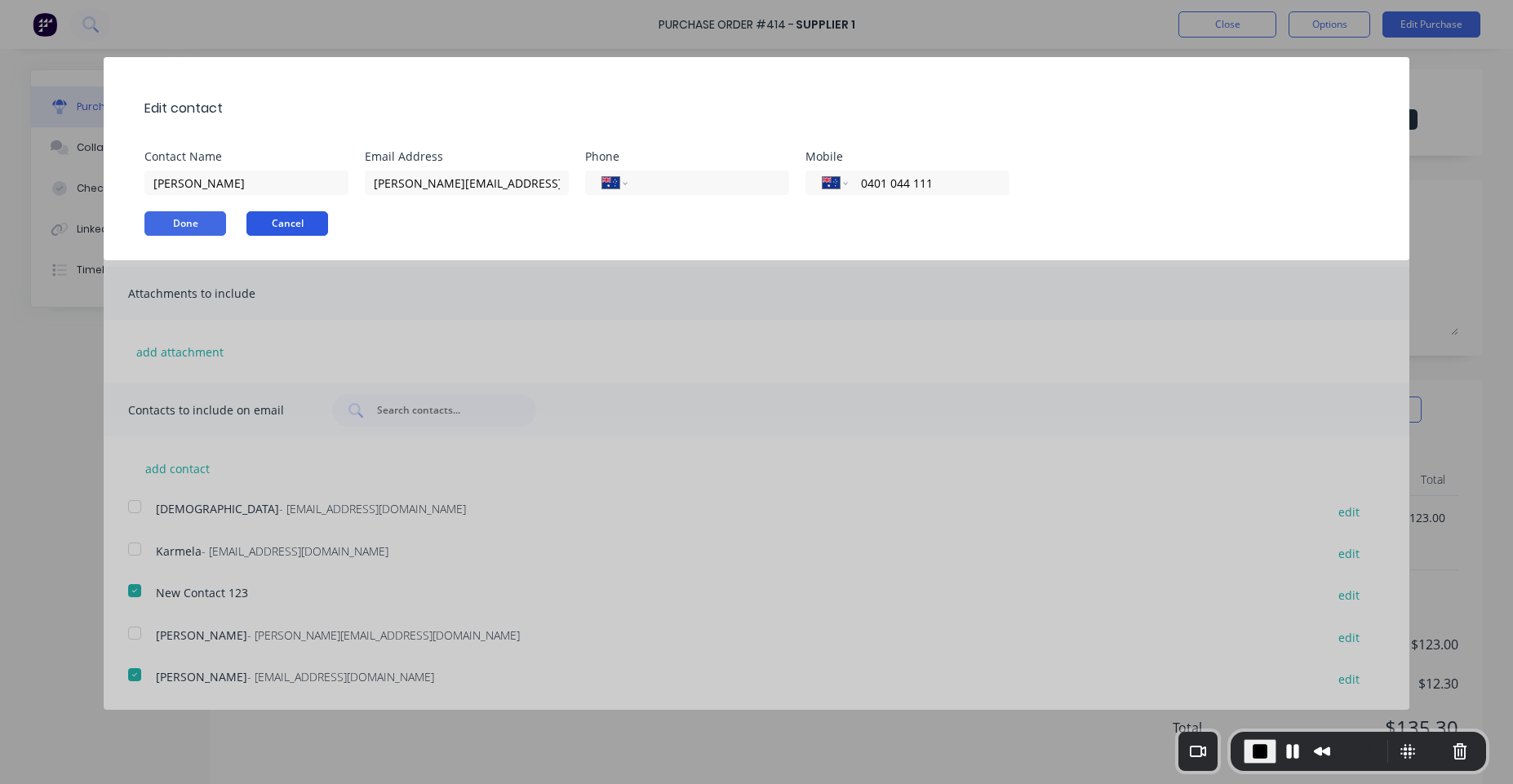
click at [296, 225] on button "Cancel" at bounding box center [287, 223] width 81 height 25
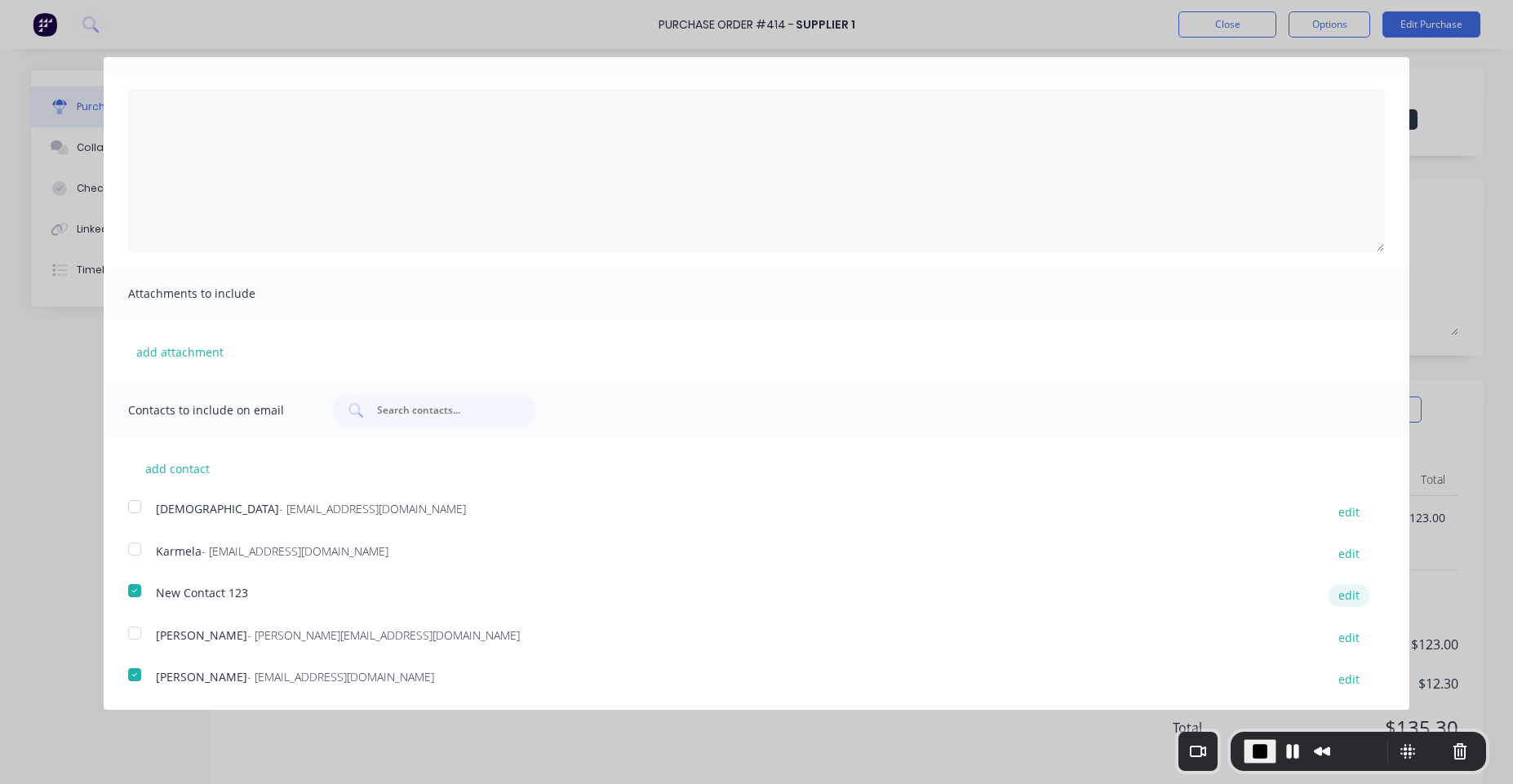
click at [1348, 591] on button "edit" at bounding box center [1349, 595] width 41 height 22
select select "AU"
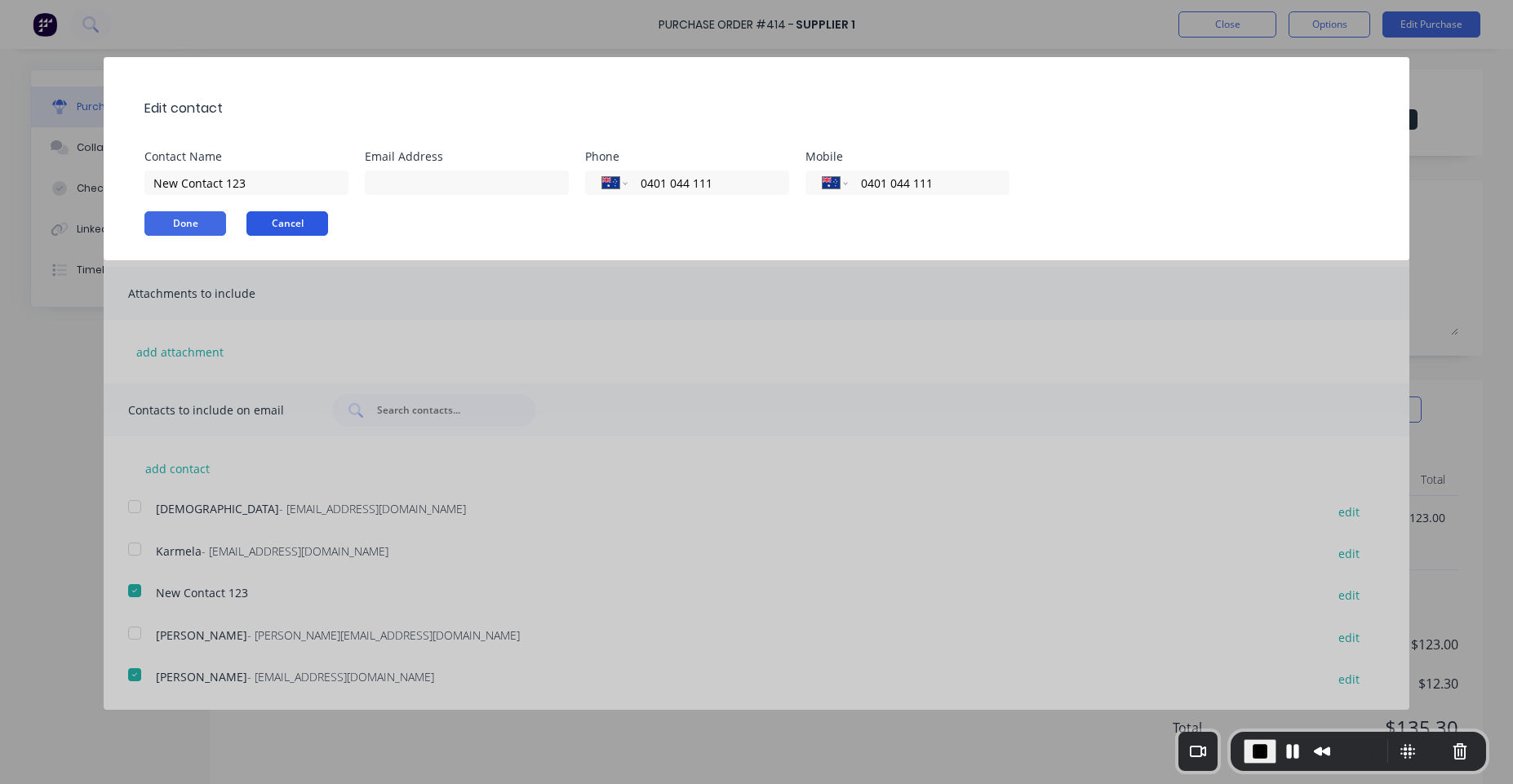
click at [312, 219] on button "Cancel" at bounding box center [287, 223] width 81 height 25
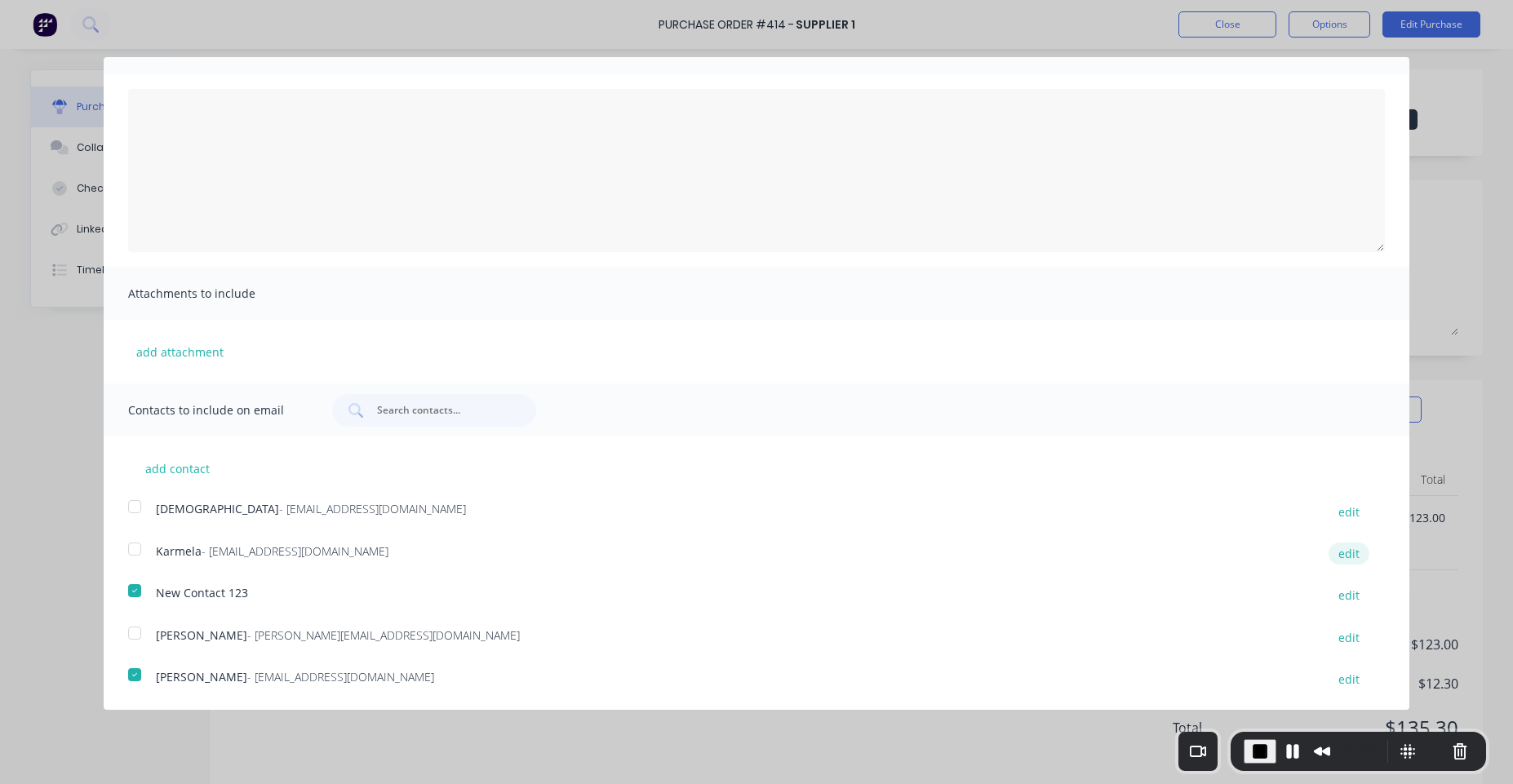
click at [1343, 554] on button "edit" at bounding box center [1349, 553] width 41 height 22
select select "AU"
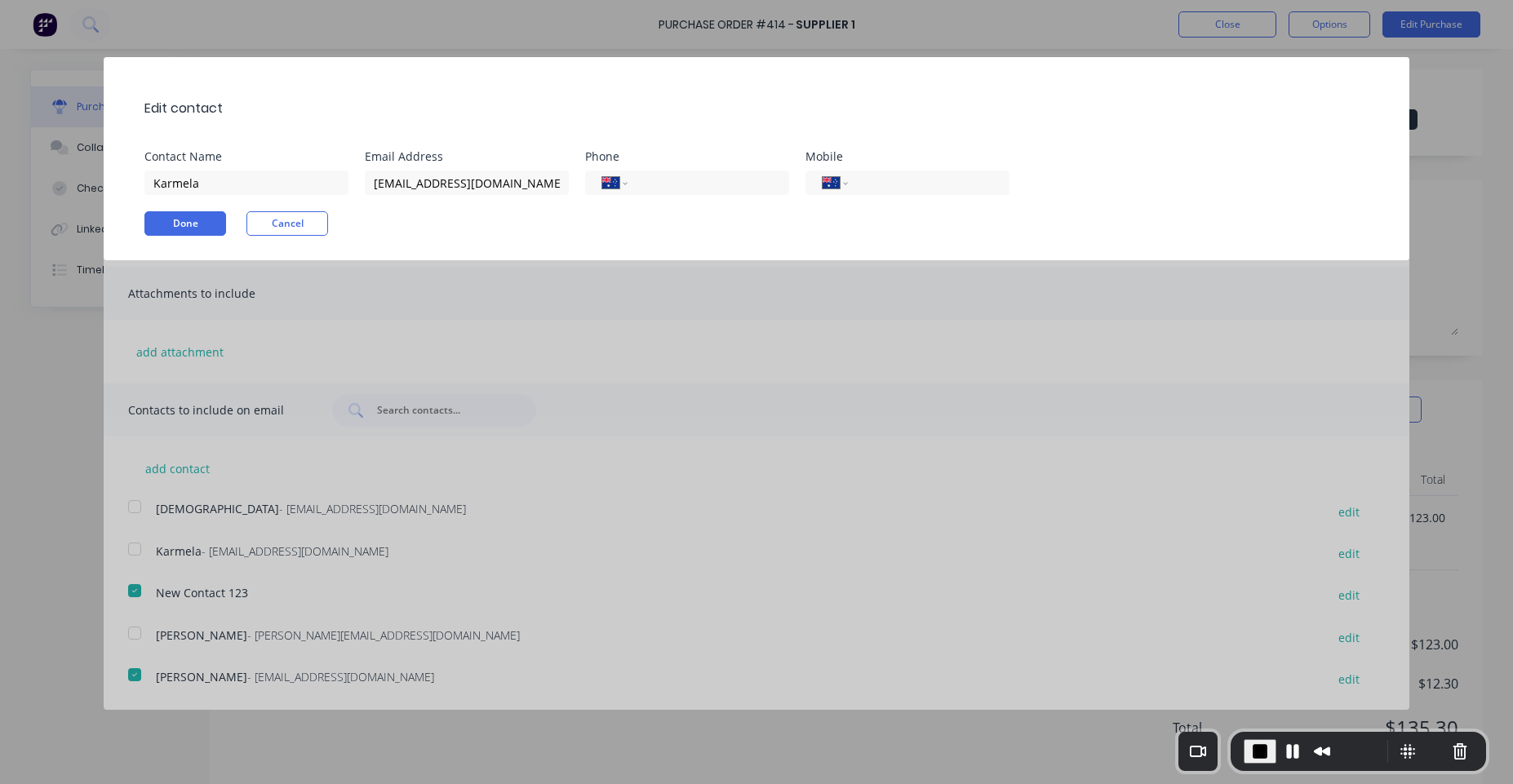
click at [330, 228] on div "Done Cancel" at bounding box center [765, 223] width 1241 height 25
click at [322, 226] on button "Cancel" at bounding box center [287, 223] width 81 height 25
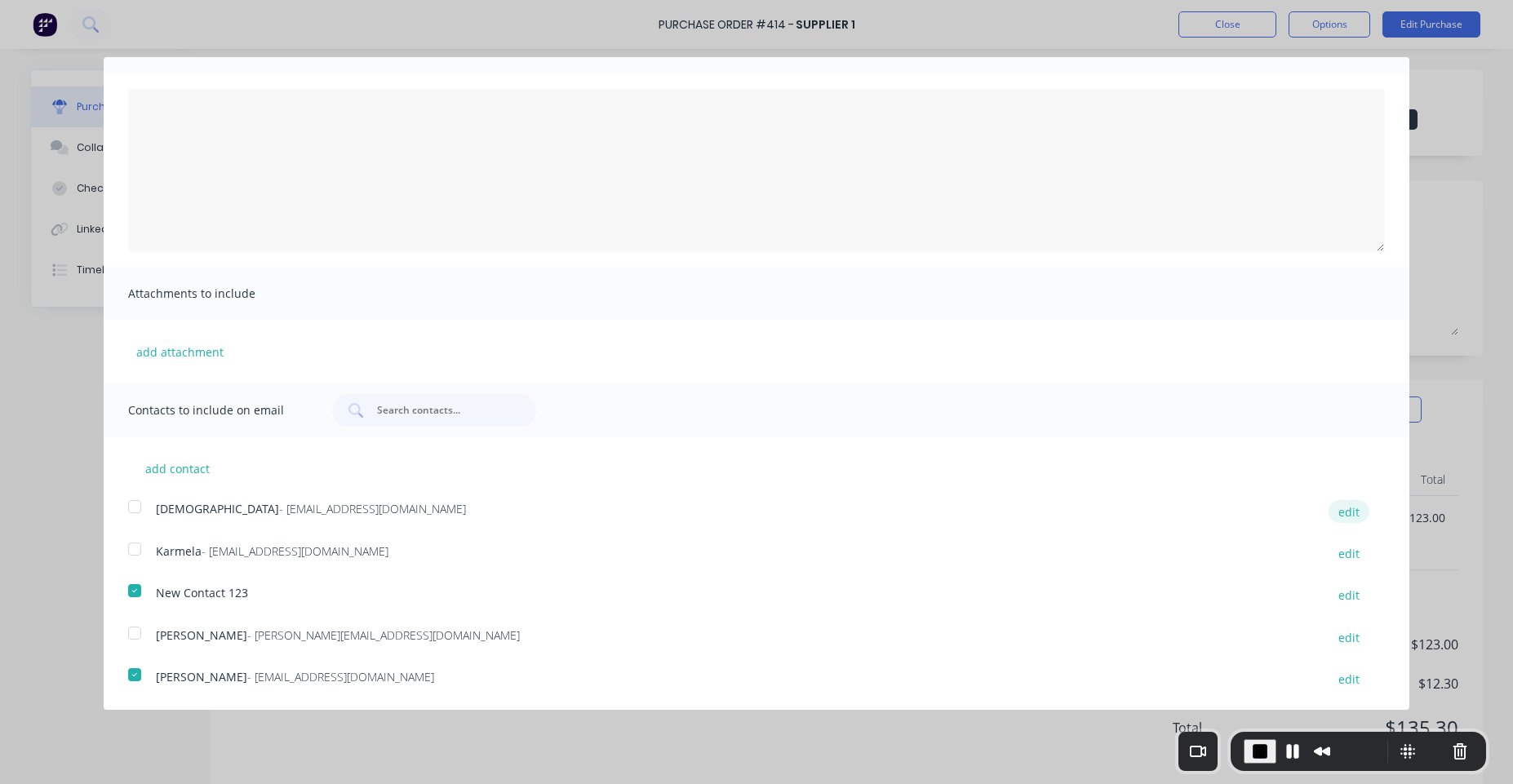
click at [1335, 508] on button "edit" at bounding box center [1349, 511] width 41 height 22
select select "AU"
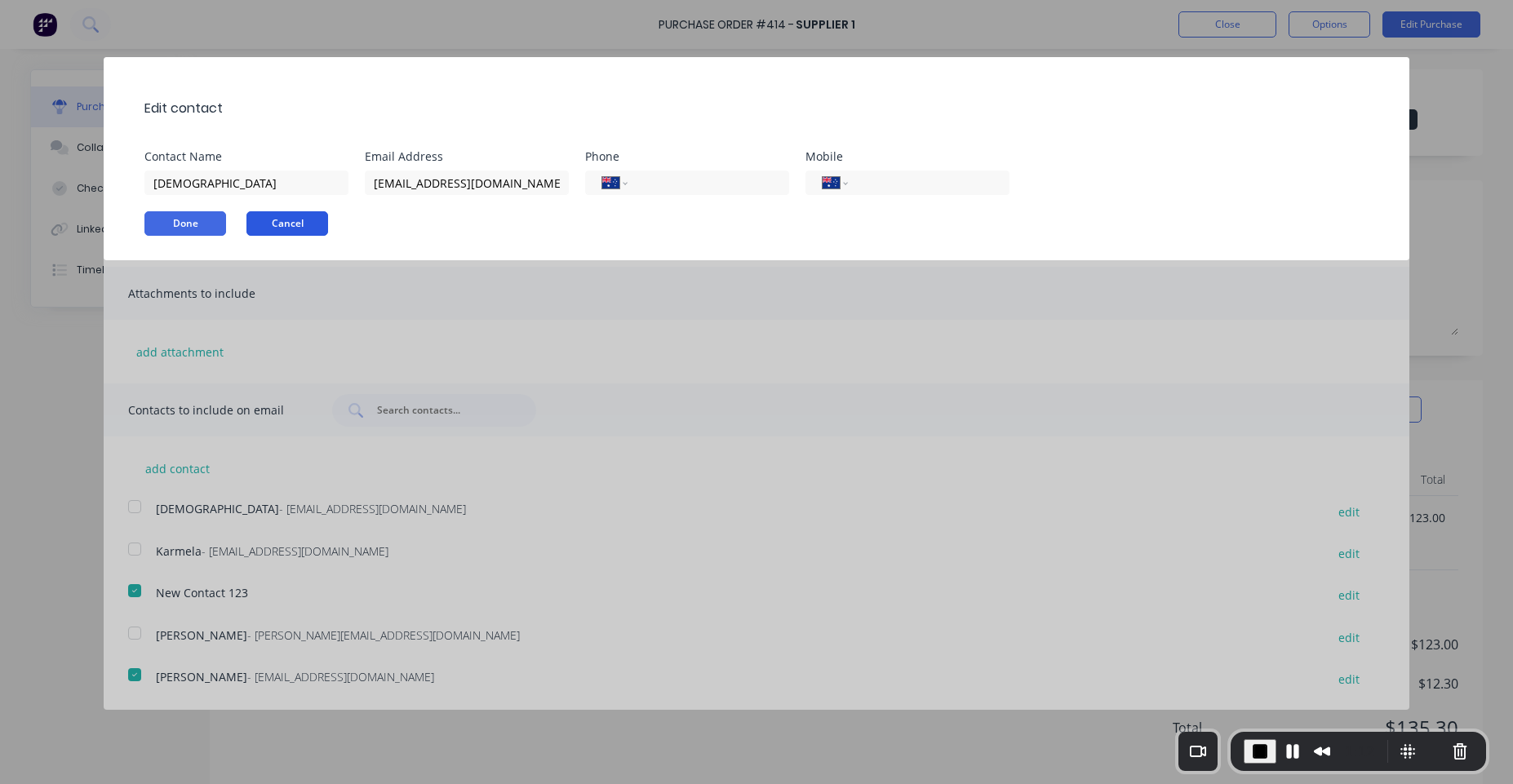
click at [309, 216] on button "Cancel" at bounding box center [287, 223] width 81 height 25
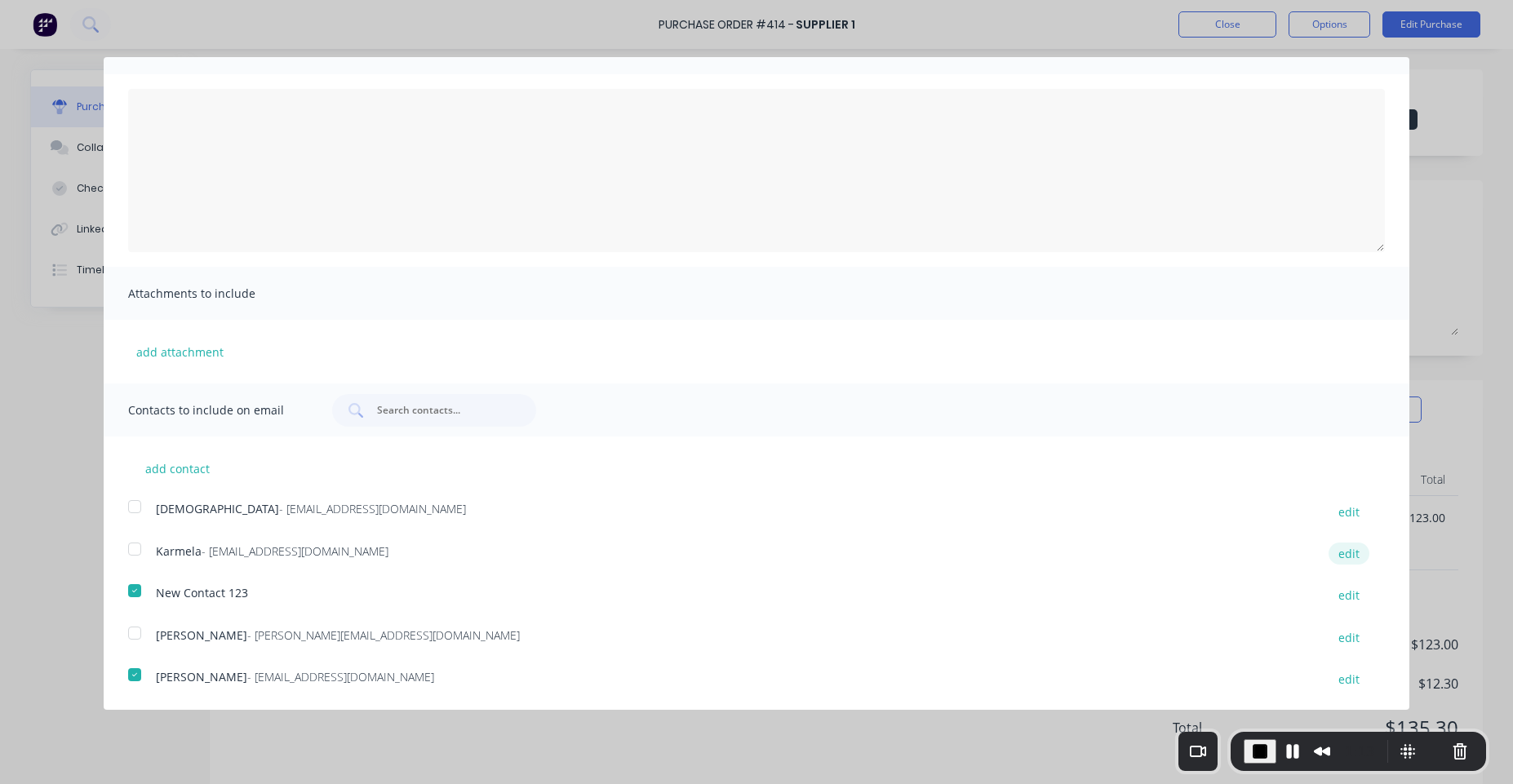
click at [1336, 555] on button "edit" at bounding box center [1349, 553] width 41 height 22
select select "AU"
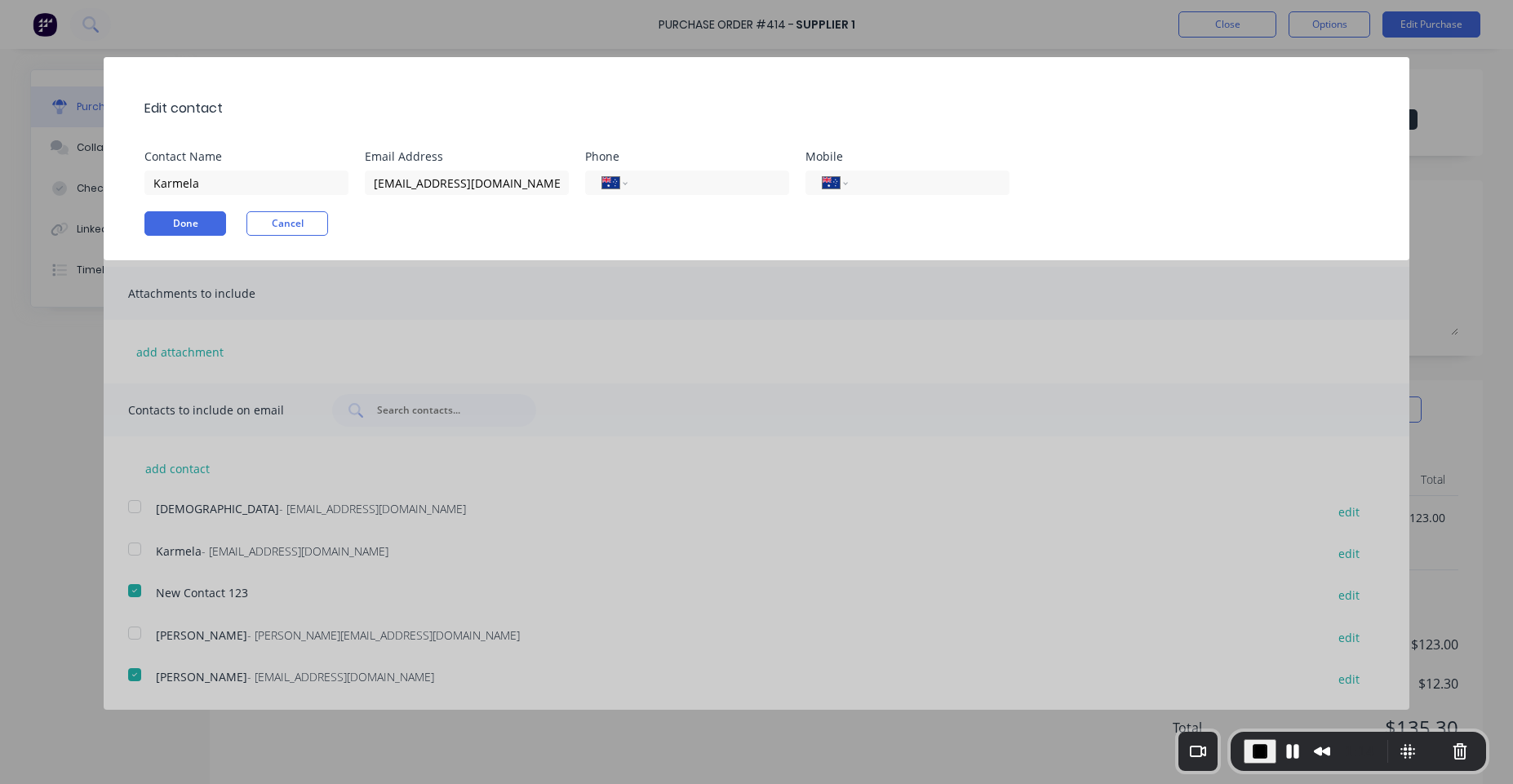
click at [290, 208] on div "Edit contact Contact Name Karmela Email Address karmela@factory.app Phone Inter…" at bounding box center [756, 159] width 1306 height 203
drag, startPoint x: 311, startPoint y: 238, endPoint x: 299, endPoint y: 236, distance: 12.2
click at [311, 238] on div "Edit contact Contact Name Karmela Email Address karmela@factory.app Phone Inter…" at bounding box center [756, 159] width 1306 height 203
click at [299, 242] on div "Edit contact Contact Name Karmela Email Address karmela@factory.app Phone Inter…" at bounding box center [756, 159] width 1306 height 203
click at [289, 220] on button "Cancel" at bounding box center [287, 223] width 81 height 25
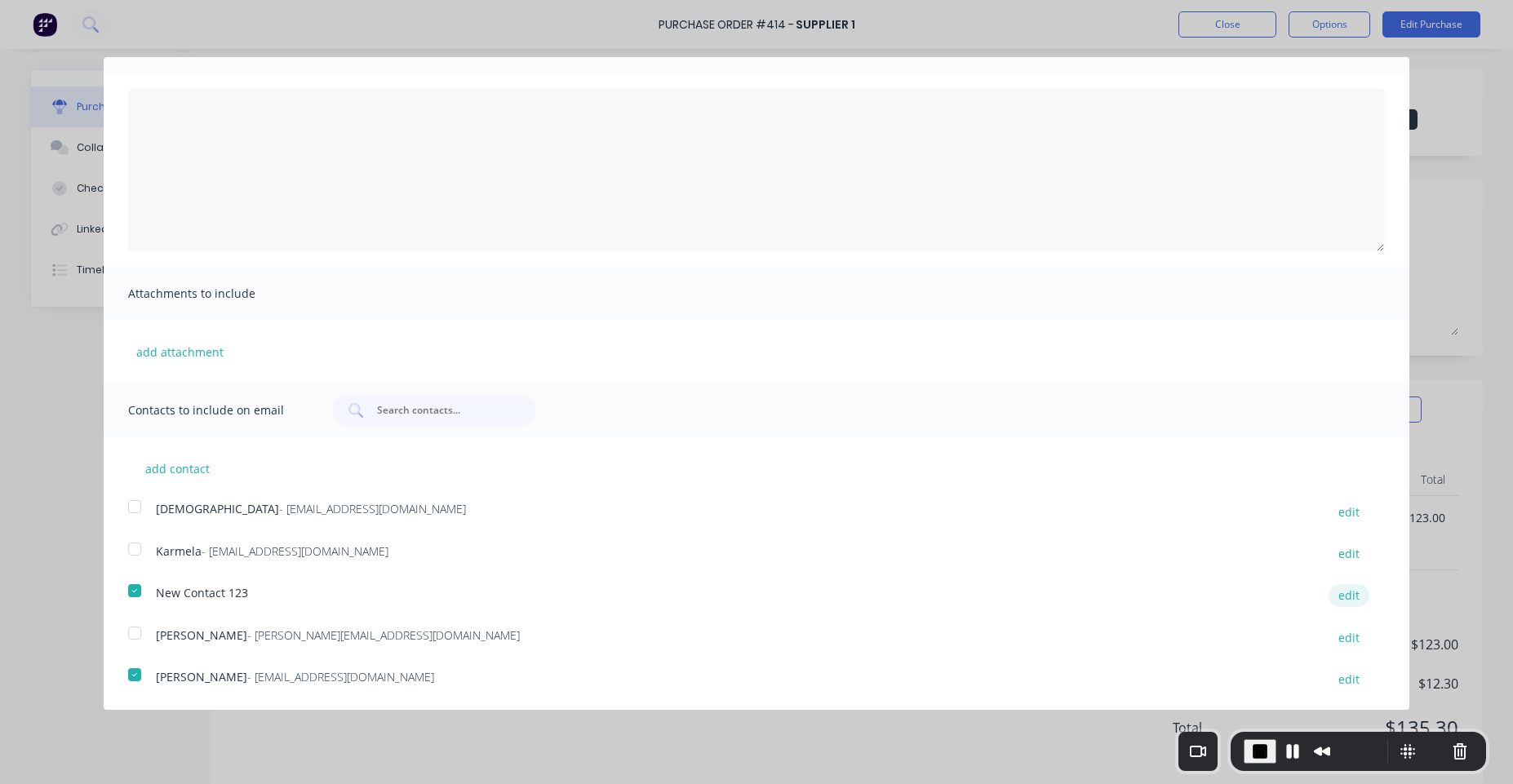
click at [1344, 597] on button "edit" at bounding box center [1349, 595] width 41 height 22
select select "AU"
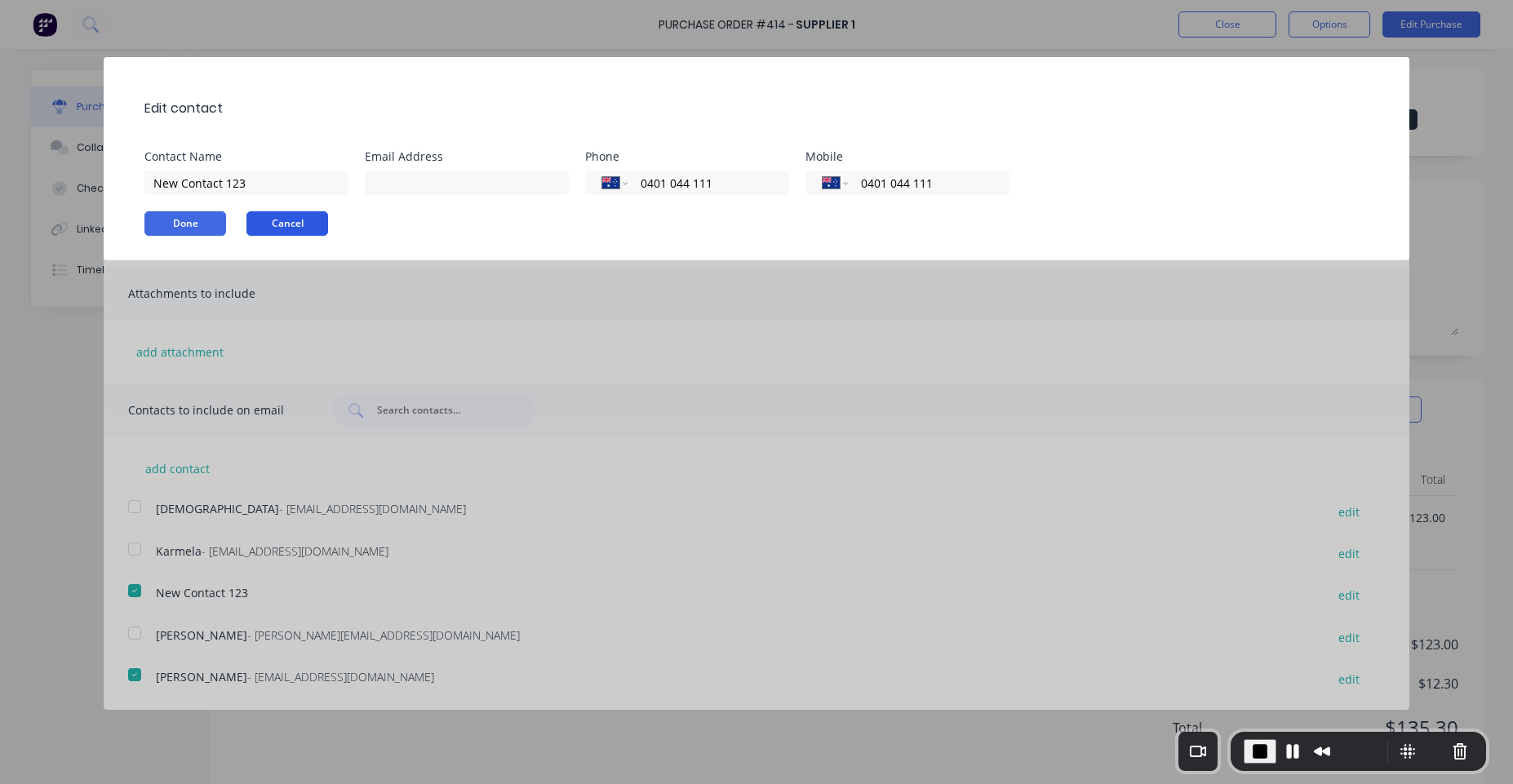
click at [300, 217] on button "Cancel" at bounding box center [287, 223] width 81 height 25
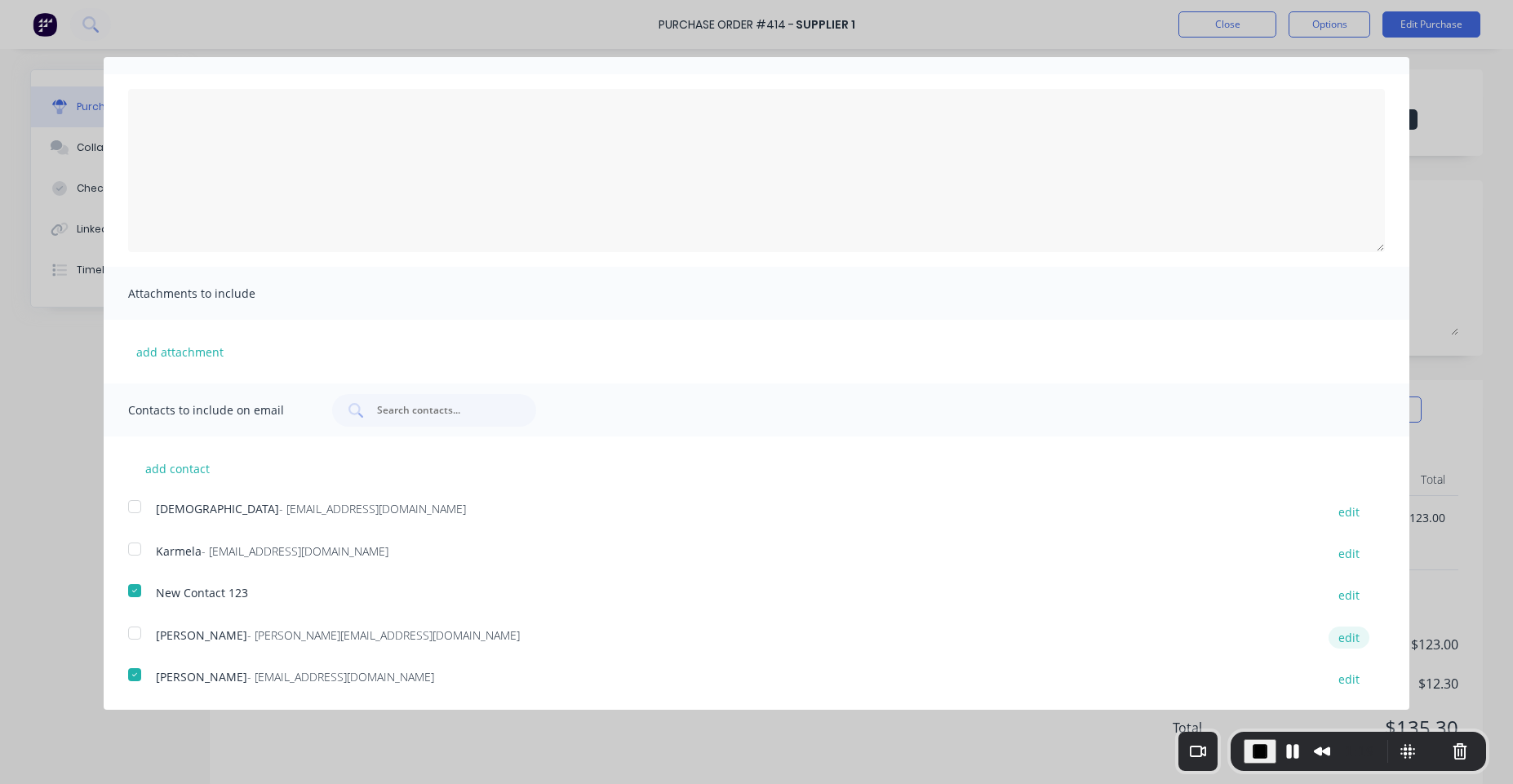
click at [1342, 635] on button "edit" at bounding box center [1349, 638] width 41 height 22
select select "AU"
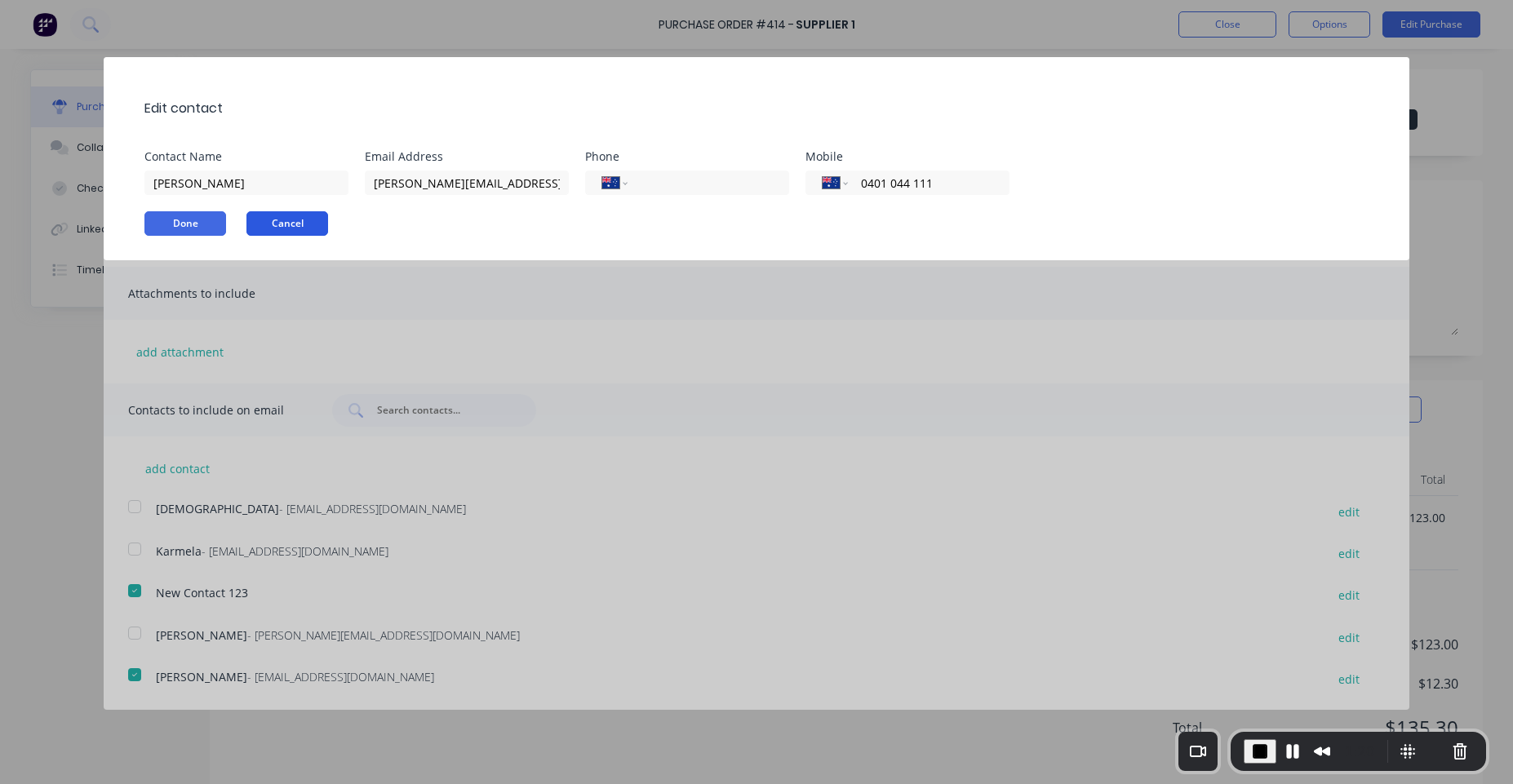
click at [321, 229] on button "Cancel" at bounding box center [287, 223] width 81 height 25
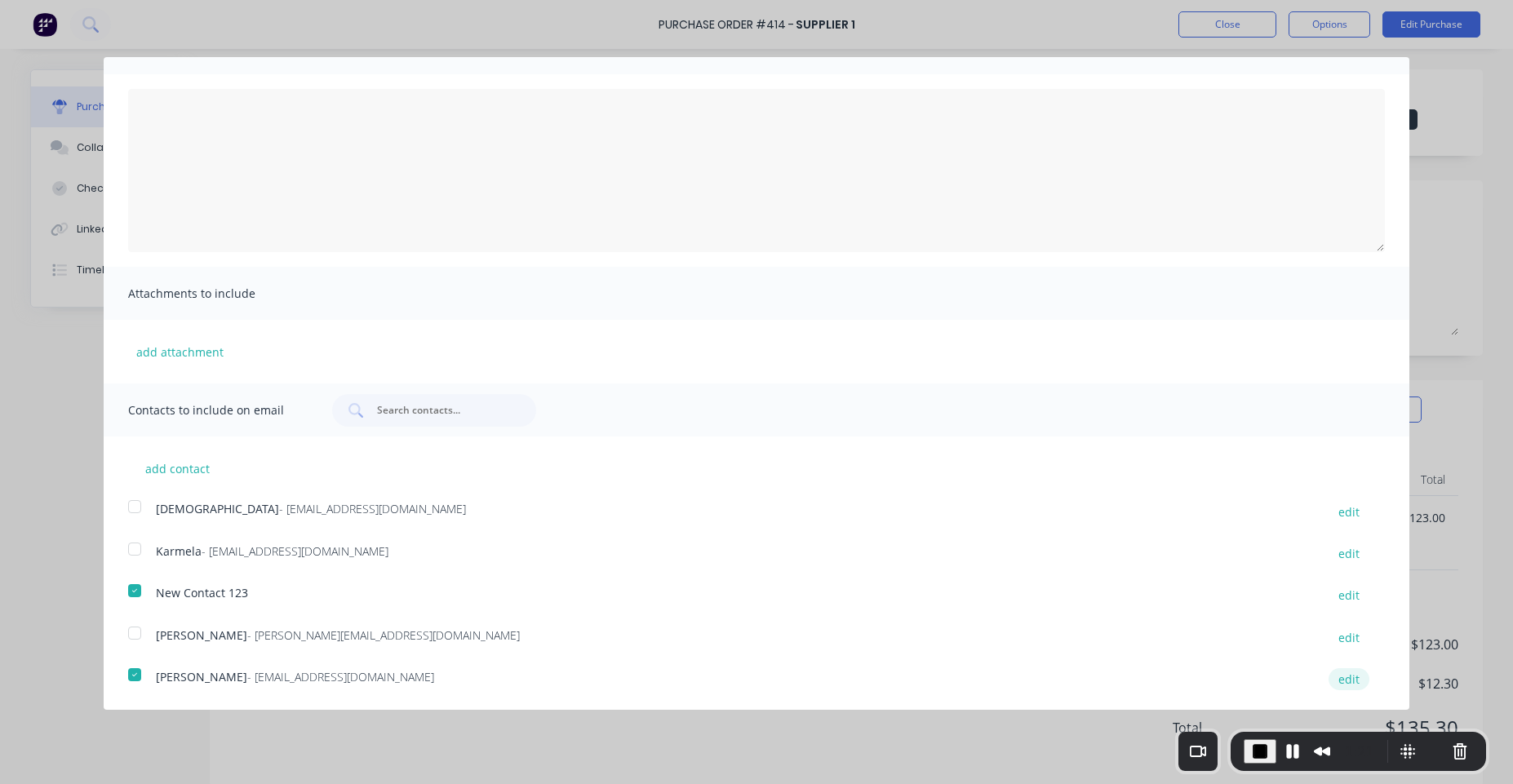
click at [1346, 677] on button "edit" at bounding box center [1349, 679] width 41 height 22
select select "AU"
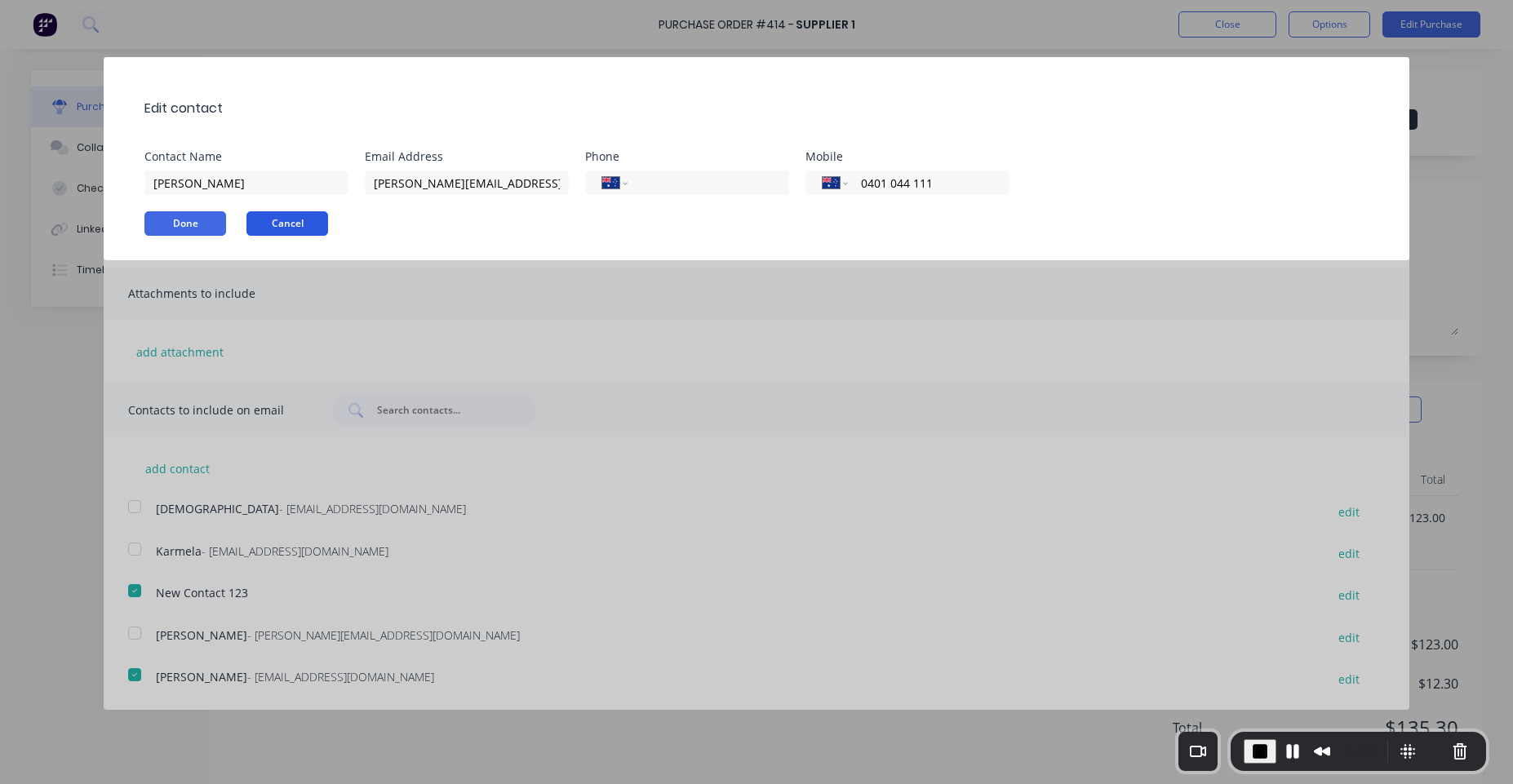
click at [309, 213] on button "Cancel" at bounding box center [287, 223] width 81 height 25
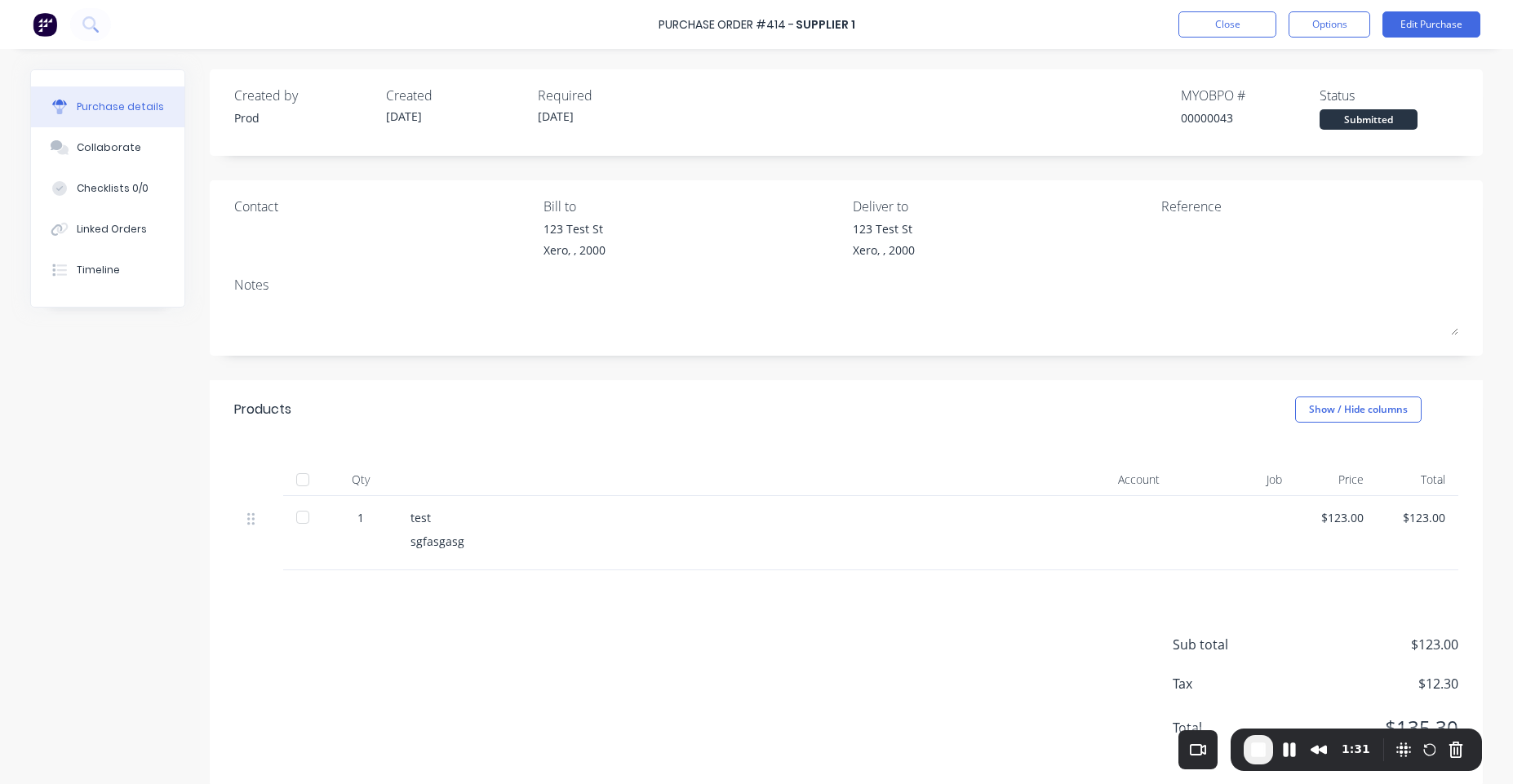
click at [1261, 748] on span "End Recording" at bounding box center [1258, 749] width 19 height 19
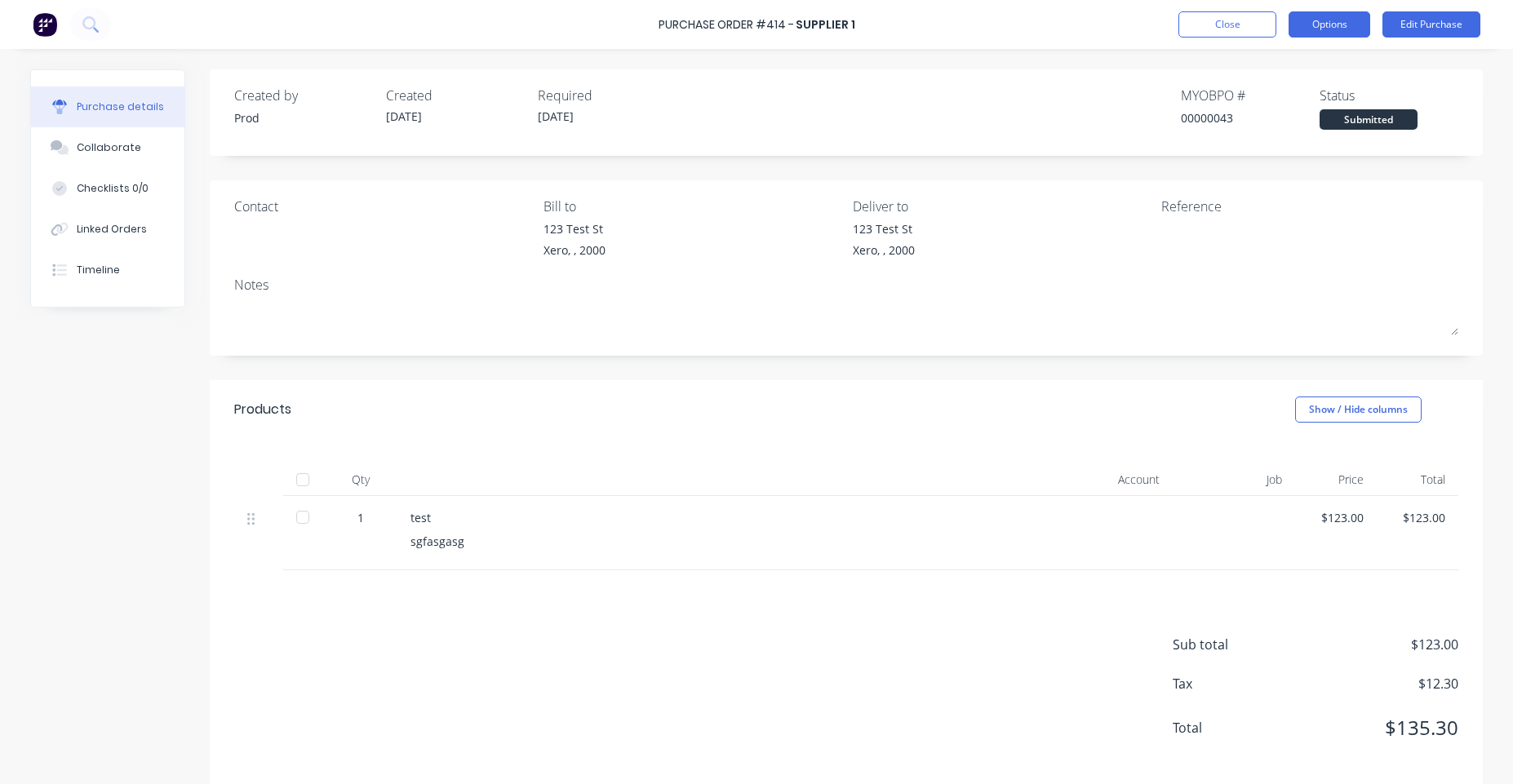
click at [1330, 26] on button "Options" at bounding box center [1329, 25] width 81 height 26
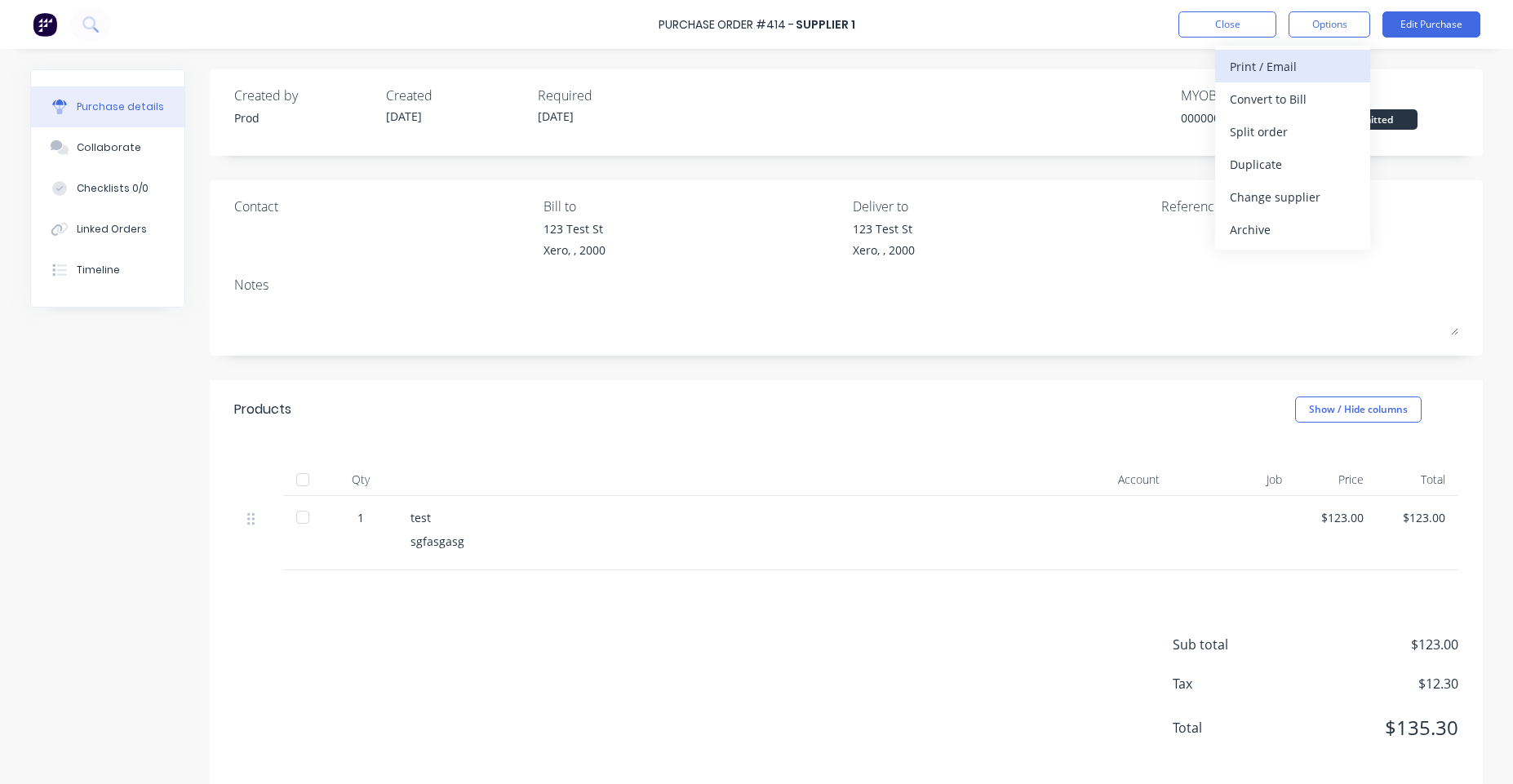
click at [1303, 75] on div "Print / Email" at bounding box center [1293, 67] width 126 height 24
click at [1282, 87] on div "With pricing" at bounding box center [1293, 99] width 126 height 24
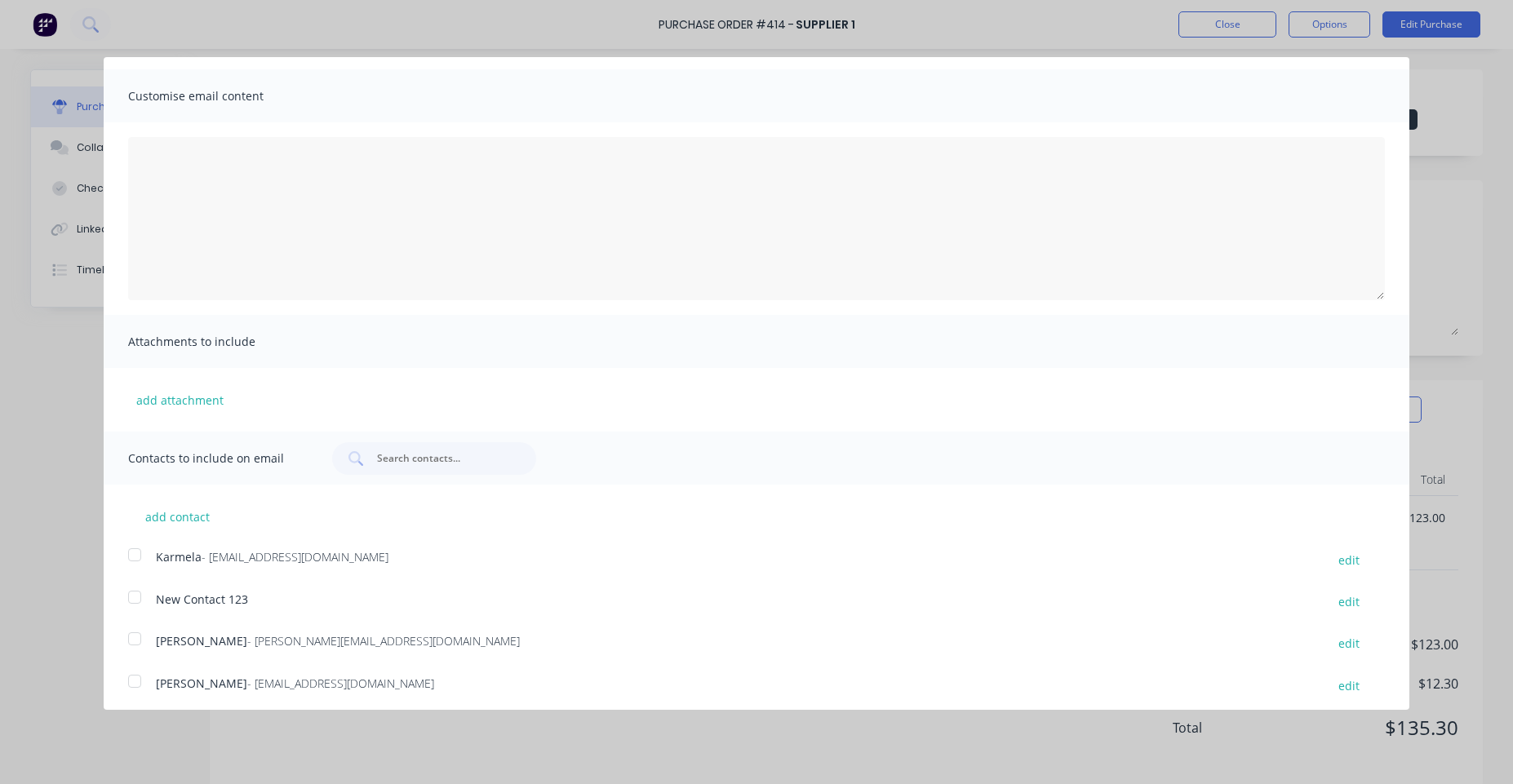
scroll to position [89, 0]
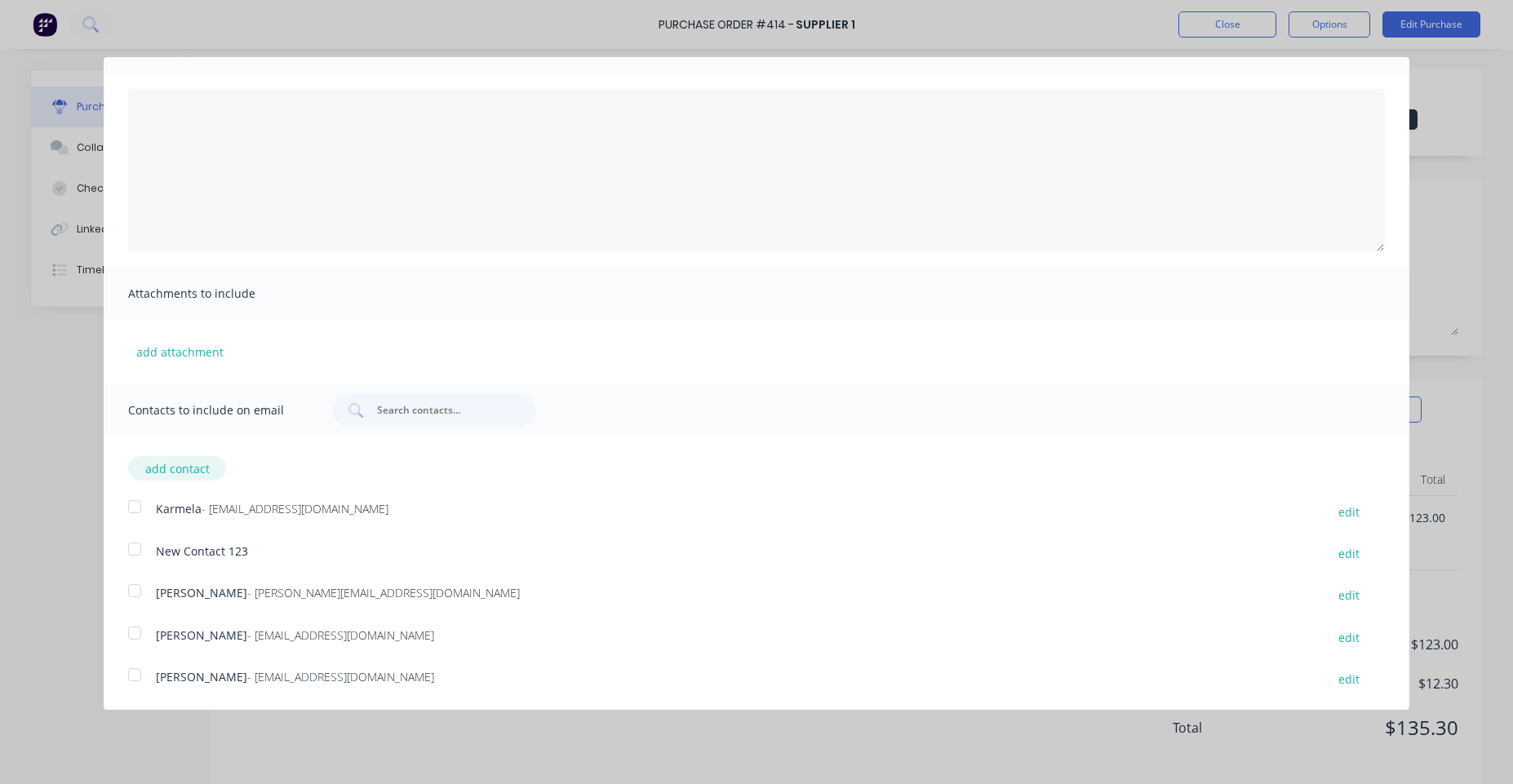
click at [184, 472] on button "add contact" at bounding box center [177, 468] width 98 height 25
select select "AU"
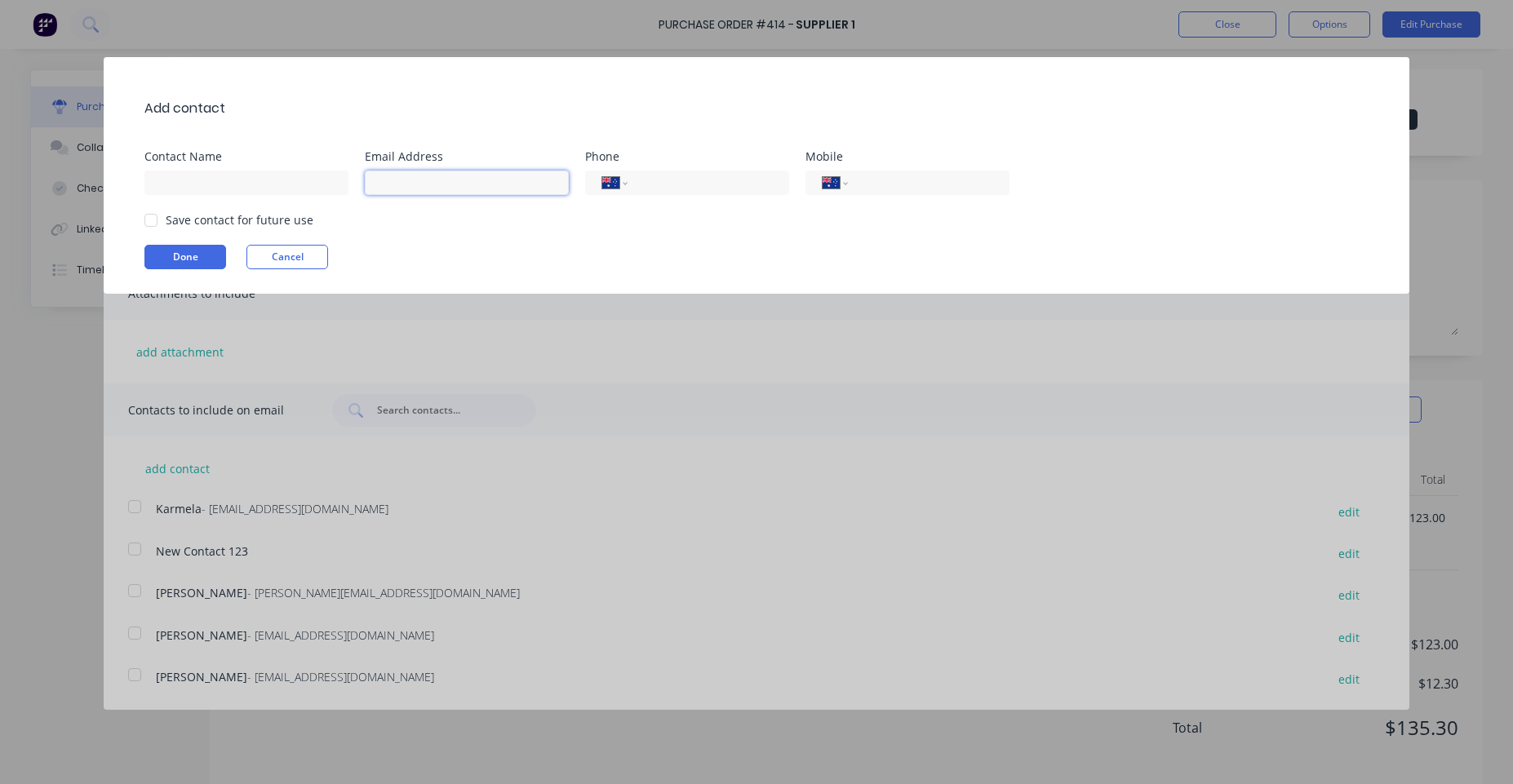
click at [460, 173] on input at bounding box center [466, 183] width 204 height 25
click at [306, 188] on input at bounding box center [246, 183] width 204 height 25
type input "3323"
click at [429, 181] on input at bounding box center [466, 183] width 204 height 25
type input "[EMAIL_ADDRESS][DOMAIN_NAME]"
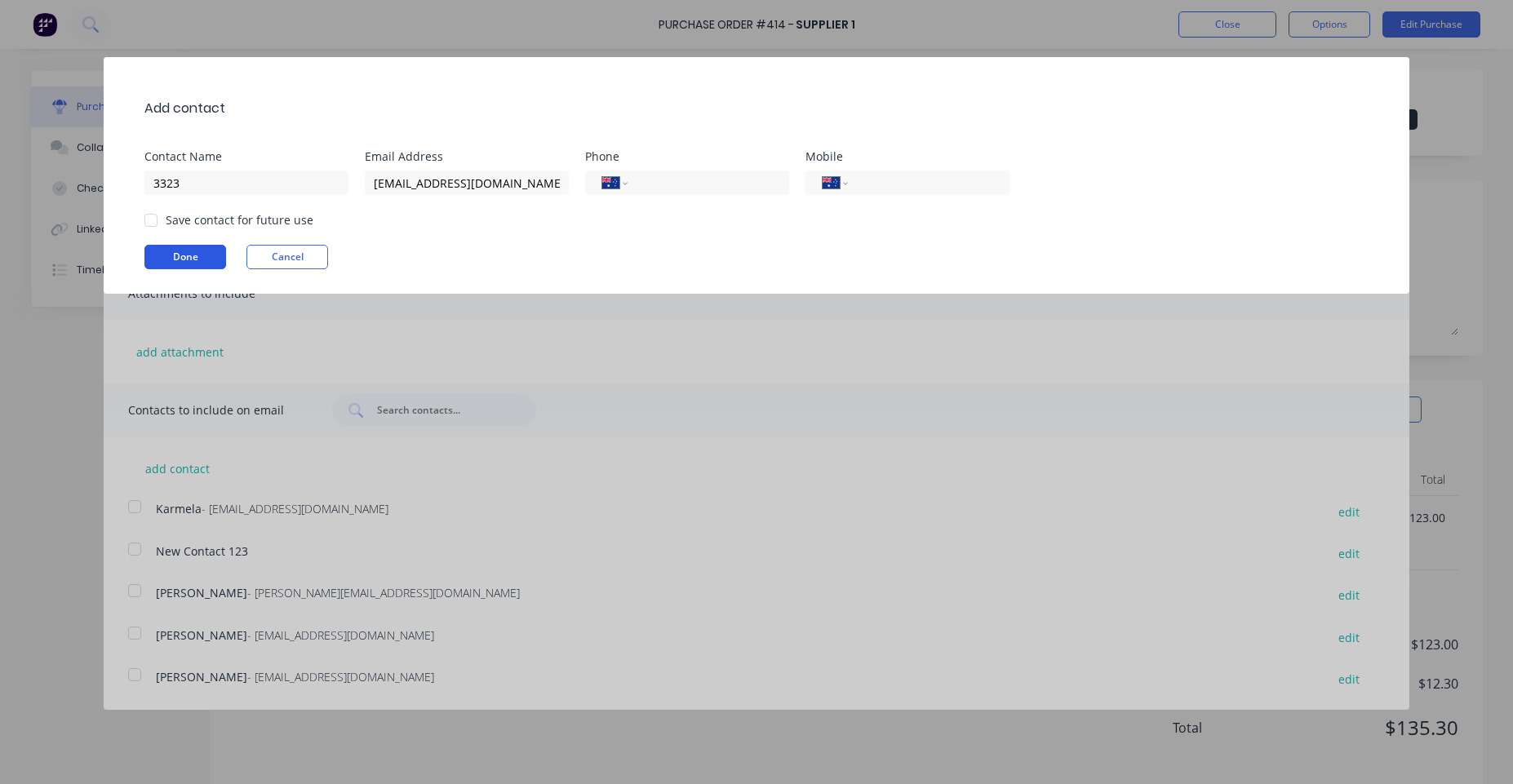
click at [216, 263] on button "Done" at bounding box center [185, 256] width 81 height 25
click at [297, 263] on button "Cancel" at bounding box center [287, 256] width 81 height 25
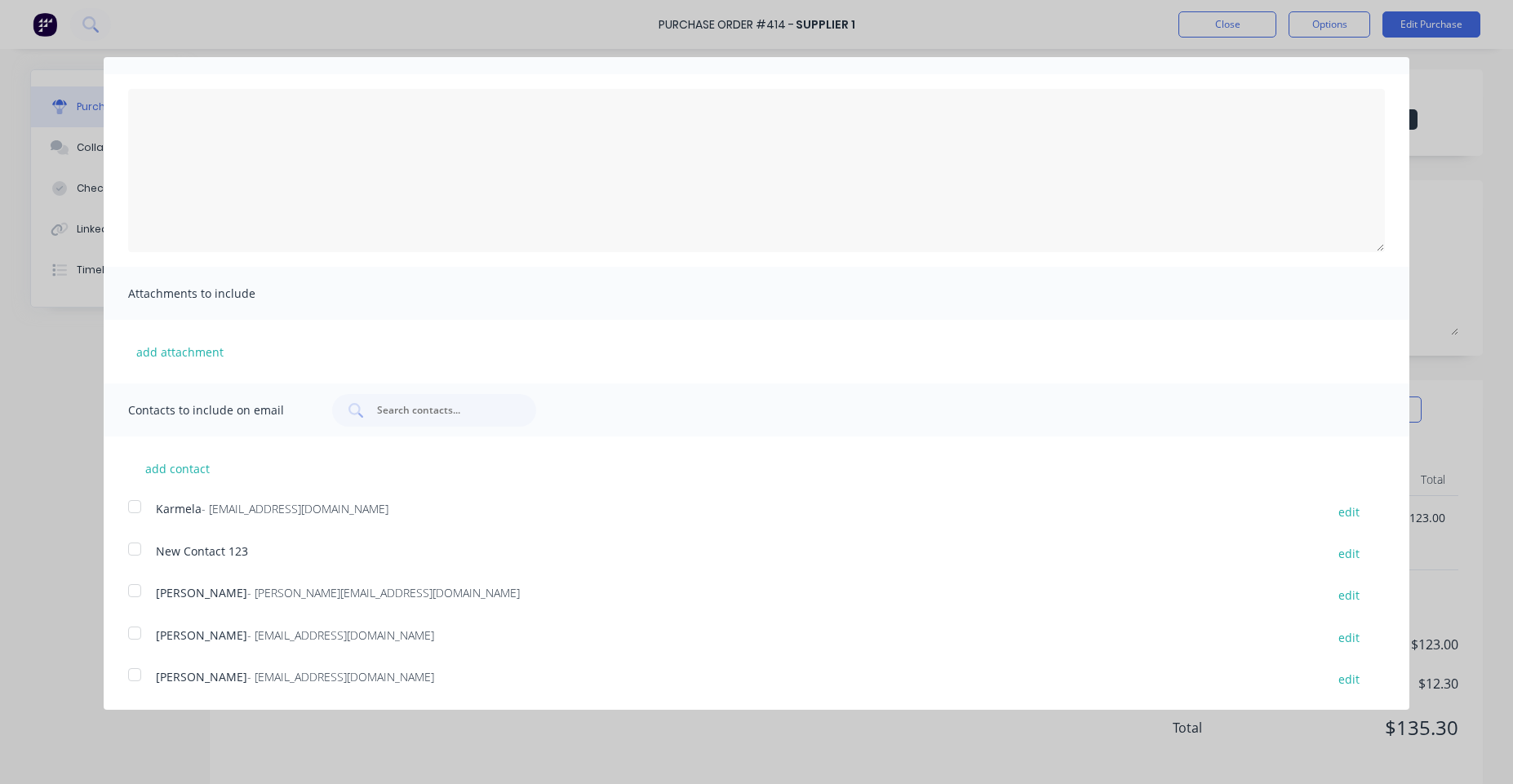
click at [135, 542] on div at bounding box center [135, 549] width 33 height 33
click at [146, 504] on div at bounding box center [135, 507] width 33 height 33
click at [187, 480] on button "add contact" at bounding box center [177, 468] width 98 height 25
select select "AU"
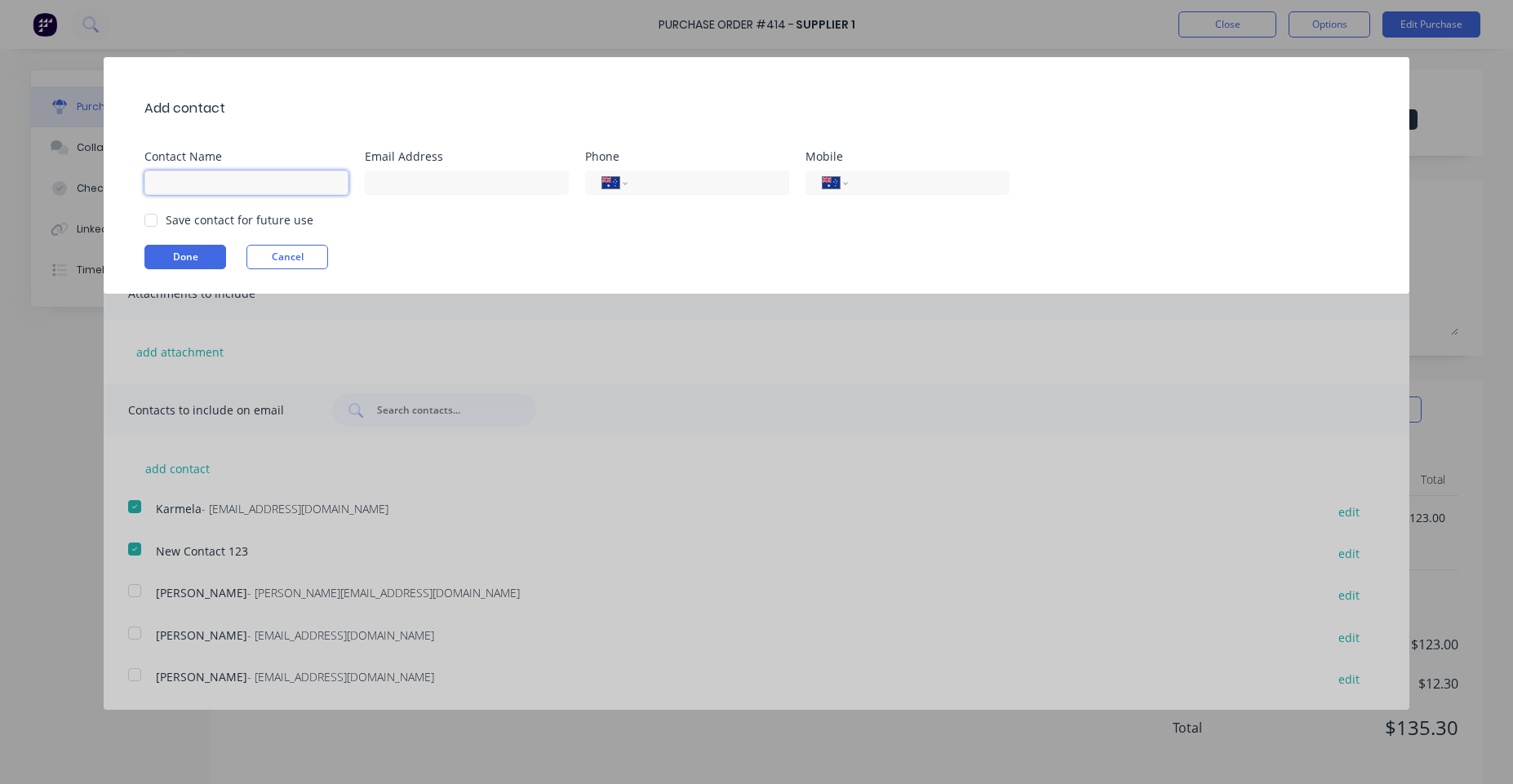
click at [302, 177] on input at bounding box center [246, 183] width 204 height 25
type input "Tesg"
type input "[EMAIL_ADDRESS][DOMAIN_NAME]"
click at [195, 252] on button "Done" at bounding box center [185, 256] width 81 height 25
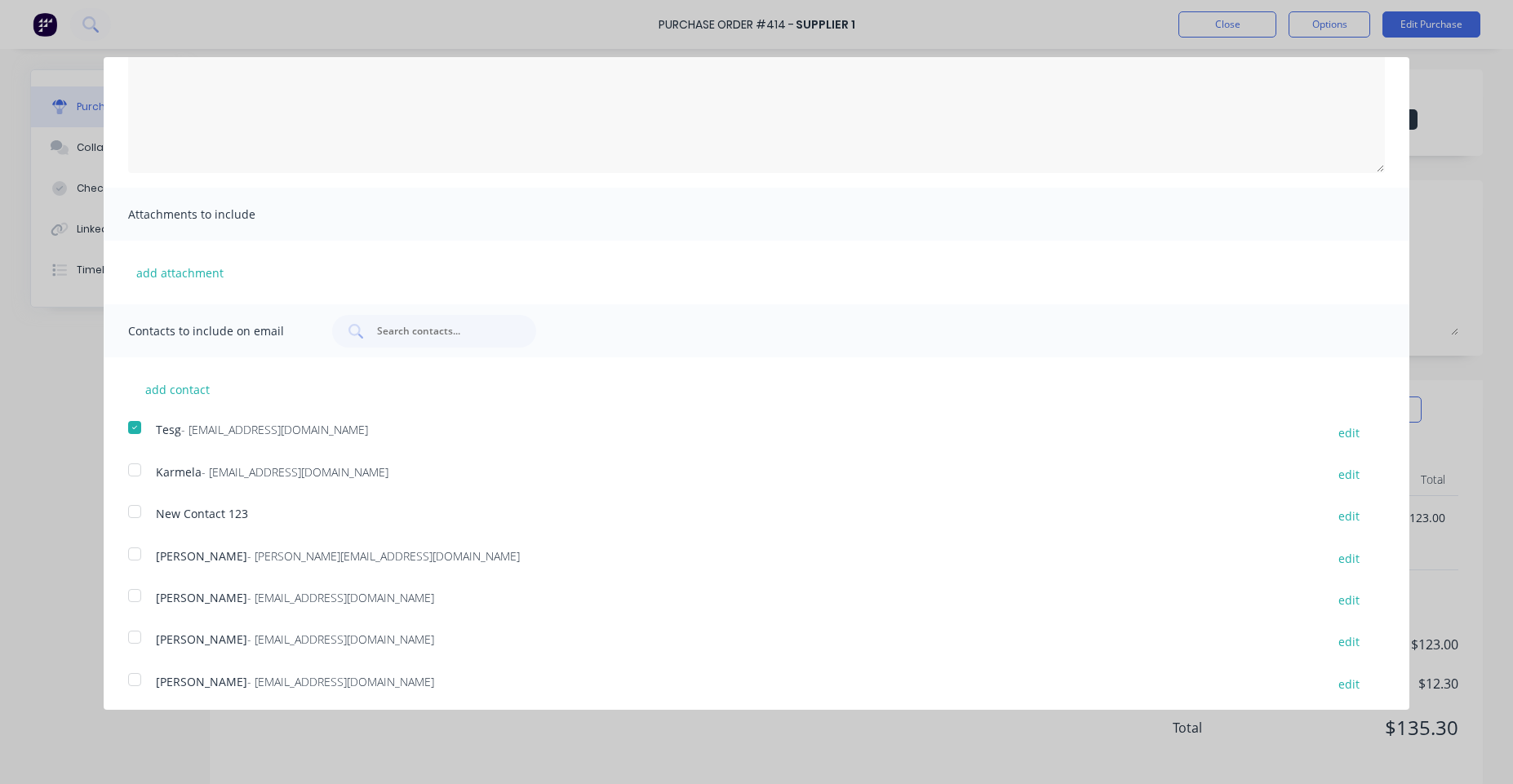
scroll to position [173, 0]
click at [137, 405] on div "add contact Tesg - [EMAIL_ADDRESS][DOMAIN_NAME] edit Karmela - [EMAIL_ADDRESS][…" at bounding box center [756, 521] width 1306 height 337
click at [136, 419] on div at bounding box center [135, 422] width 33 height 33
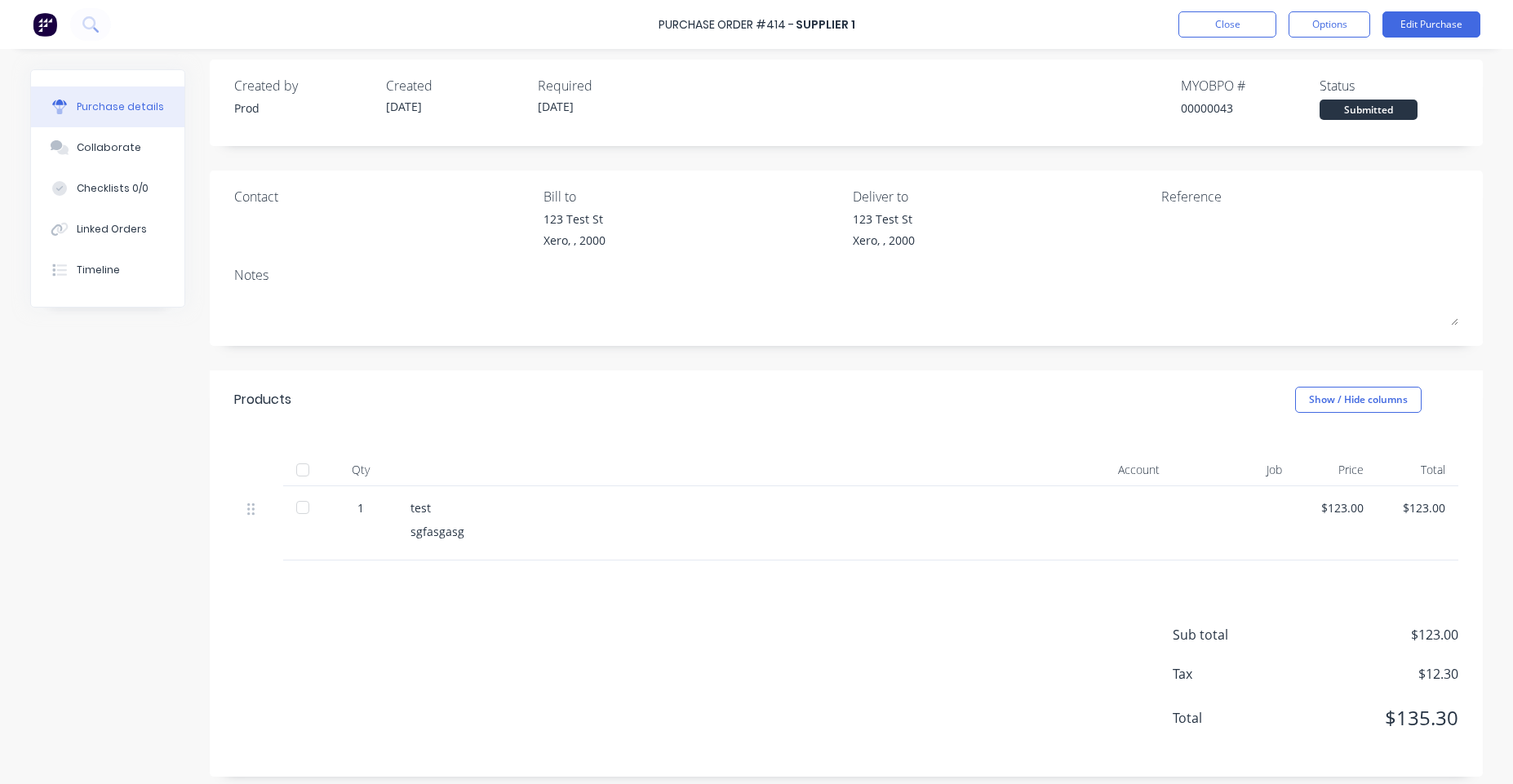
scroll to position [19, 0]
